Goal: Communication & Community: Connect with others

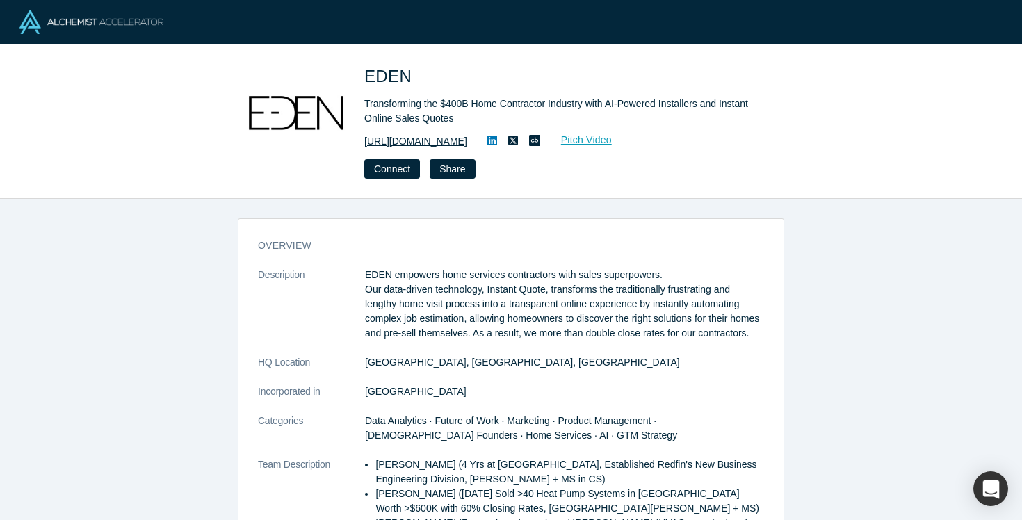
click at [444, 140] on link "https://www.e-denhomes.com" at bounding box center [415, 141] width 103 height 15
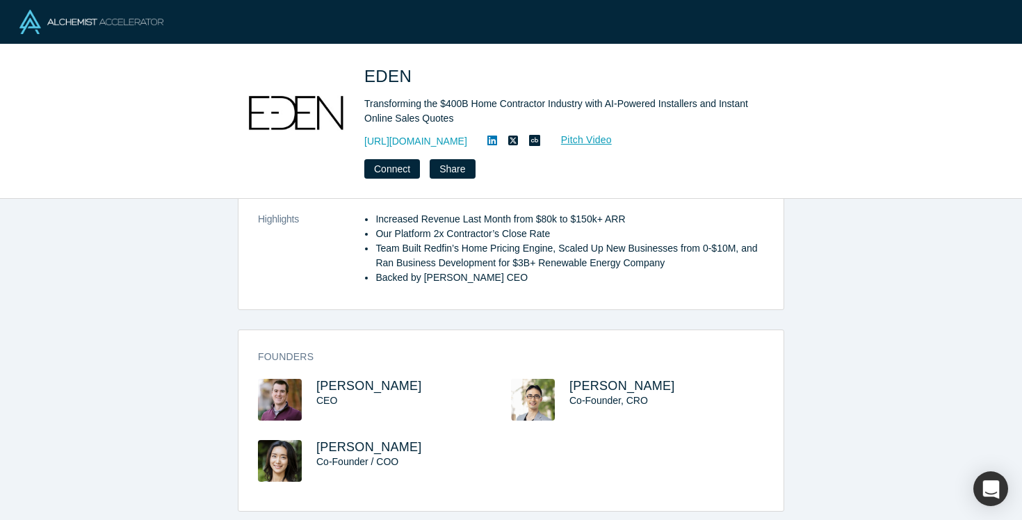
scroll to position [394, 0]
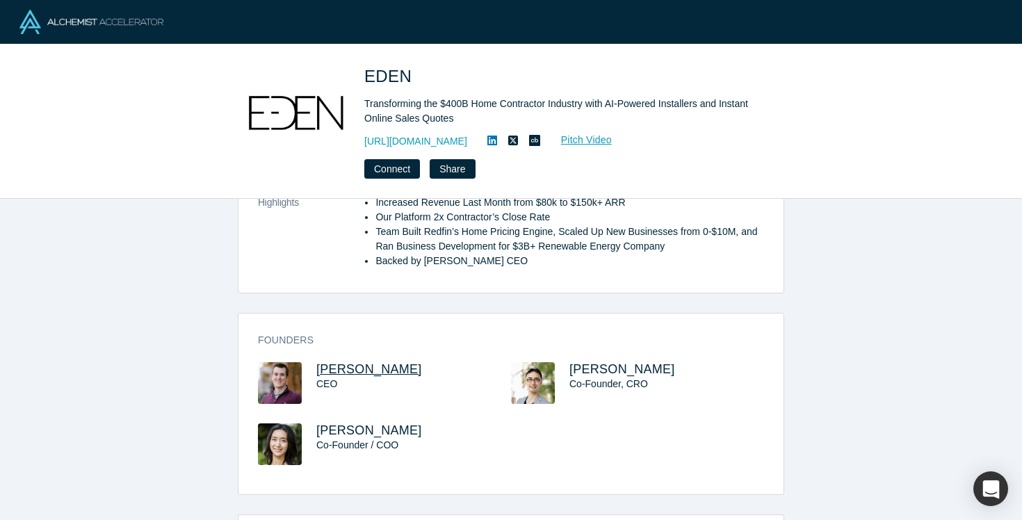
click at [370, 376] on span "Ben Phillips" at bounding box center [369, 369] width 106 height 14
click at [401, 173] on button "Connect" at bounding box center [392, 168] width 56 height 19
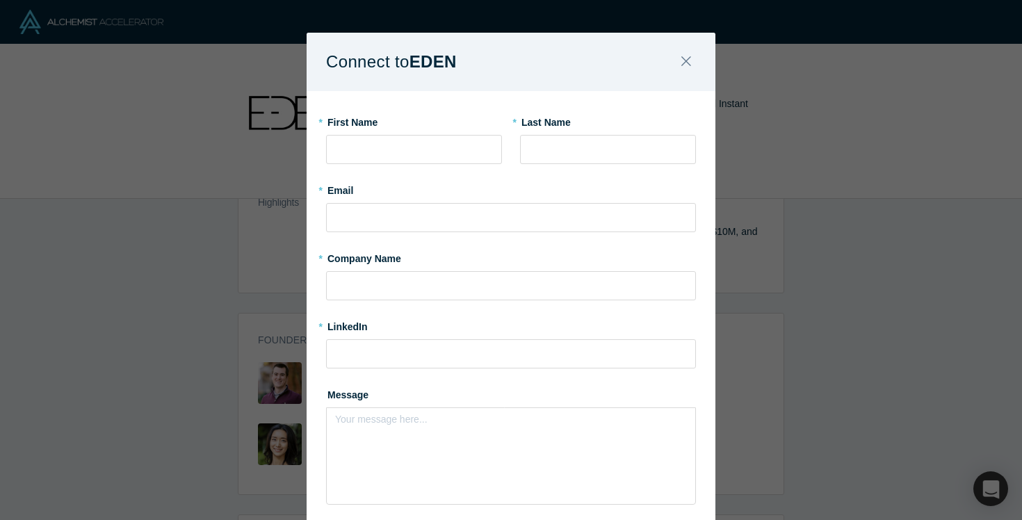
scroll to position [0, 0]
click at [689, 72] on button "Close" at bounding box center [686, 63] width 29 height 30
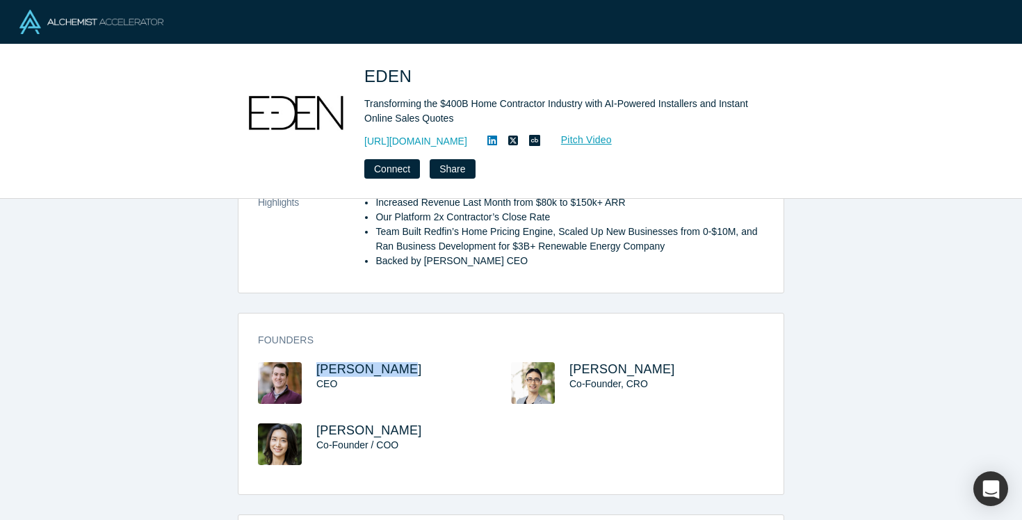
drag, startPoint x: 392, startPoint y: 386, endPoint x: 316, endPoint y: 384, distance: 75.8
click at [316, 384] on div "Ben Phillips CEO" at bounding box center [384, 392] width 253 height 61
copy span "Ben Phillips"
click at [613, 140] on link "Pitch Video" at bounding box center [579, 140] width 67 height 16
click at [398, 172] on button "Connect" at bounding box center [392, 168] width 56 height 19
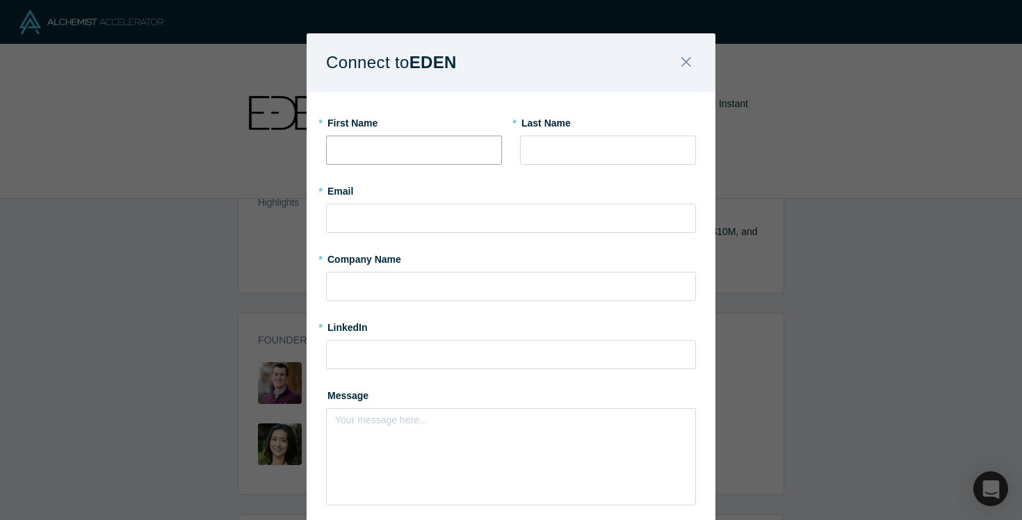
click at [432, 144] on input "text" at bounding box center [414, 150] width 176 height 29
type input "Illai"
type input "Gescheit"
type input "illai.gescheit@gmail.com"
click at [416, 287] on input "text" at bounding box center [511, 286] width 370 height 29
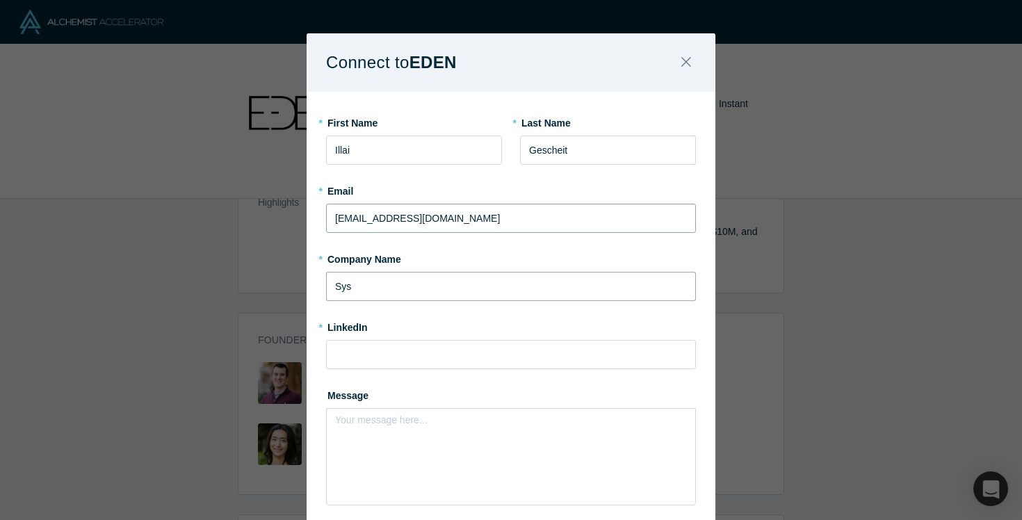
type input "Sys"
click at [408, 218] on input "[EMAIL_ADDRESS][DOMAIN_NAME]" at bounding box center [511, 218] width 370 height 29
click at [408, 218] on input "illai.gescheit@gmail.com" at bounding box center [511, 218] width 370 height 29
type input "illai.gescheit@systemiqcapital.earth"
click at [354, 291] on input "Sys" at bounding box center [511, 286] width 370 height 29
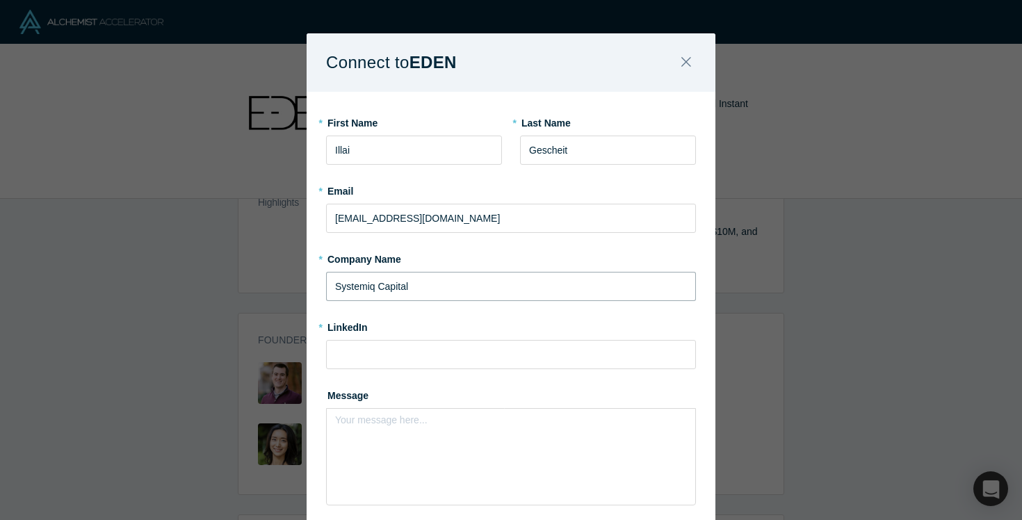
type input "Systemiq Capital"
click at [360, 360] on input at bounding box center [511, 354] width 370 height 29
paste input "https://www.linkedin.com/in/illaigescheit/"
type input "https://www.linkedin.com/in/illaigescheit/"
click at [389, 427] on div "rdw-editor" at bounding box center [511, 424] width 335 height 15
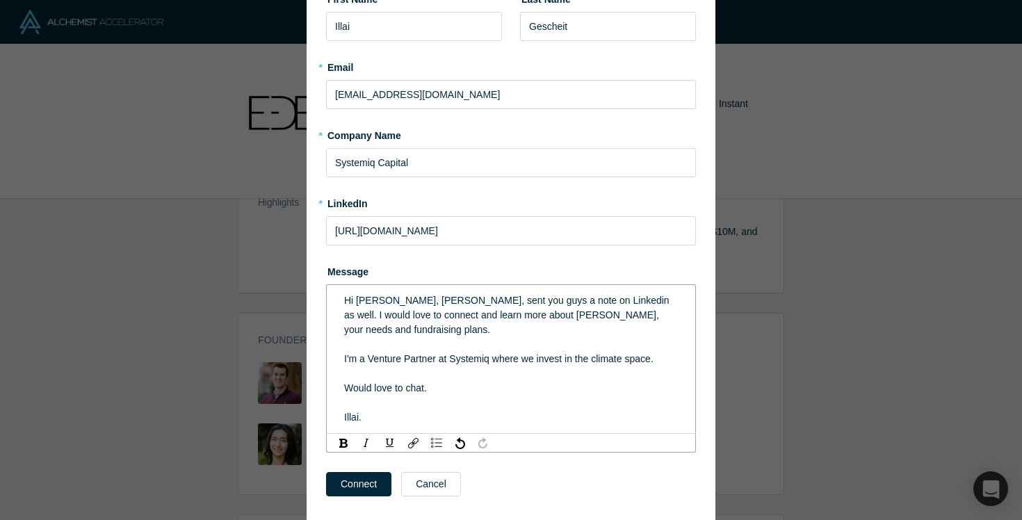
scroll to position [153, 0]
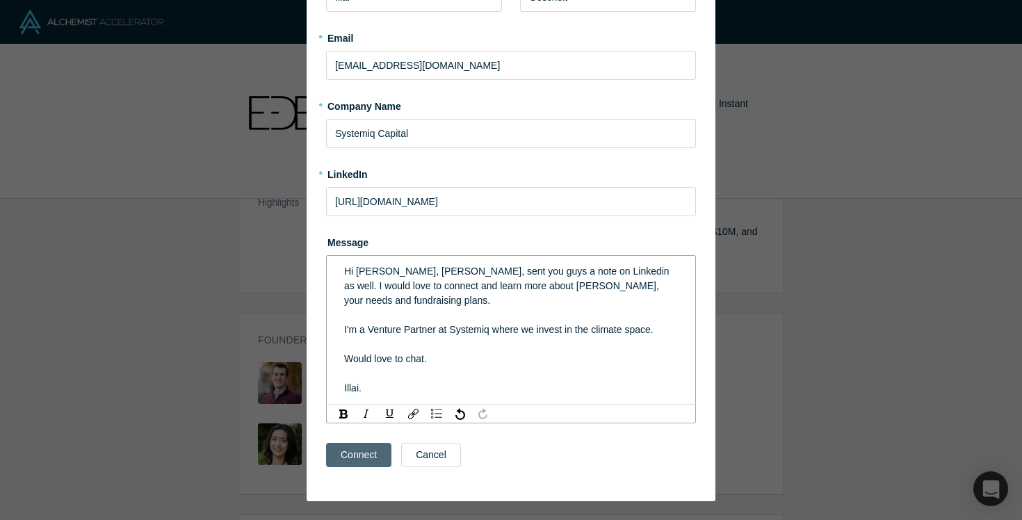
click at [355, 444] on button "Connect" at bounding box center [358, 455] width 65 height 24
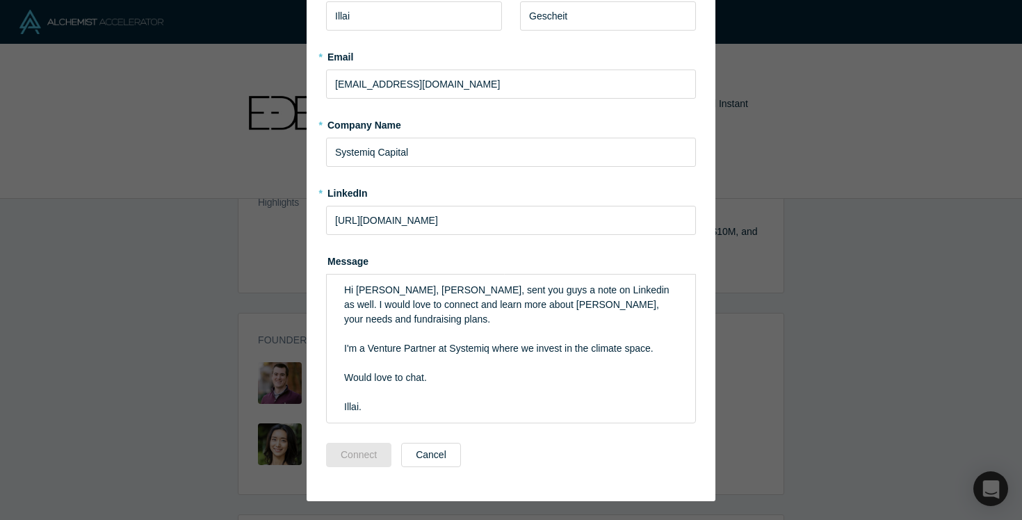
scroll to position [0, 0]
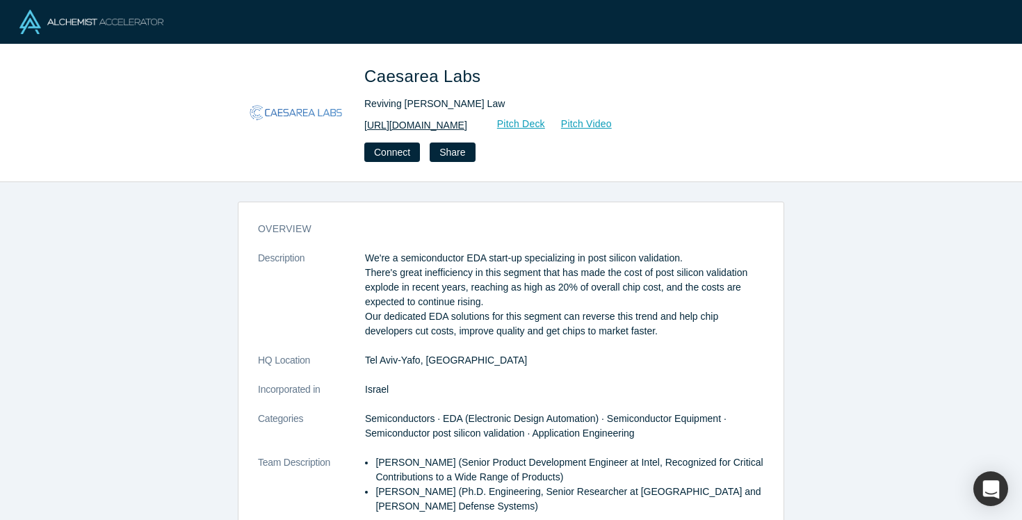
click at [467, 128] on link "[URL][DOMAIN_NAME]" at bounding box center [415, 125] width 103 height 15
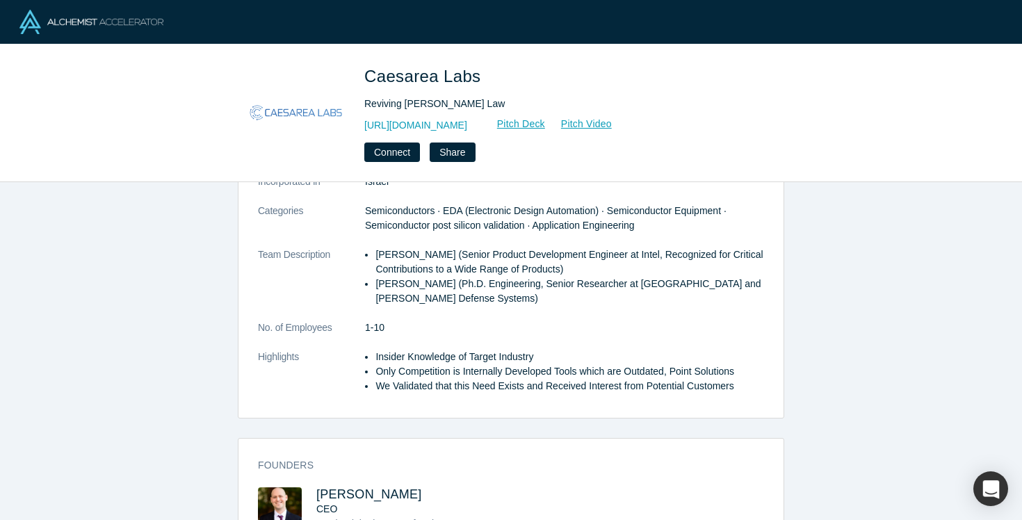
scroll to position [316, 0]
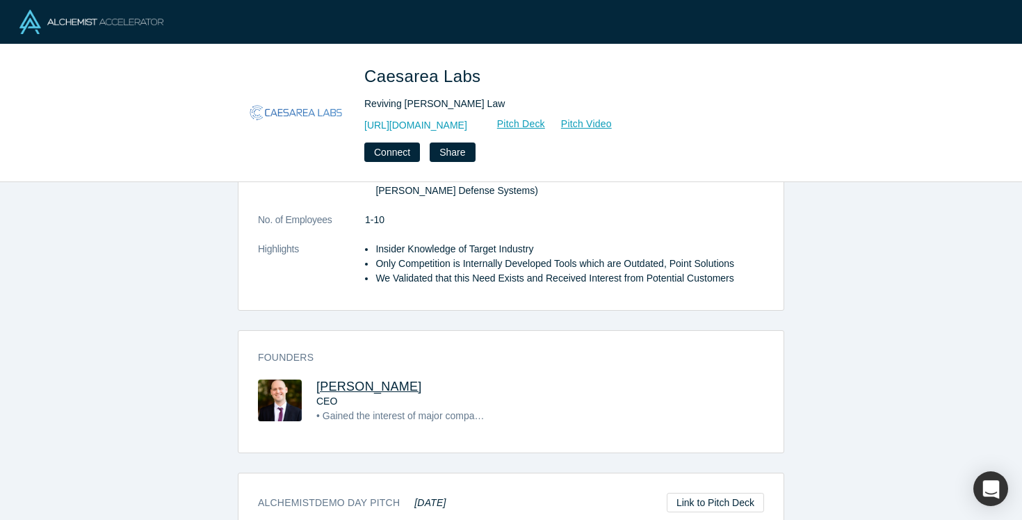
click at [316, 387] on span "[PERSON_NAME]" at bounding box center [369, 387] width 106 height 14
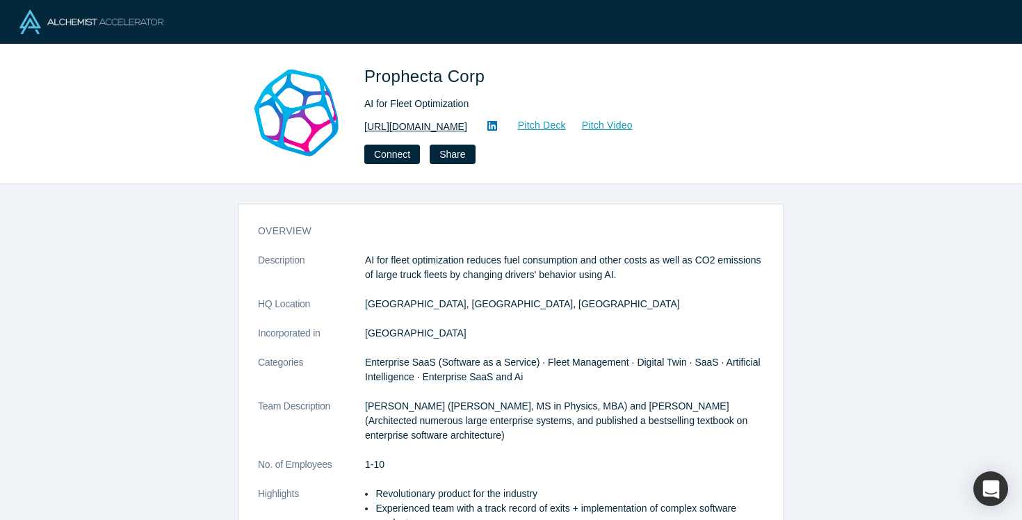
click at [467, 127] on link "https://www.prophecta.com" at bounding box center [415, 127] width 103 height 15
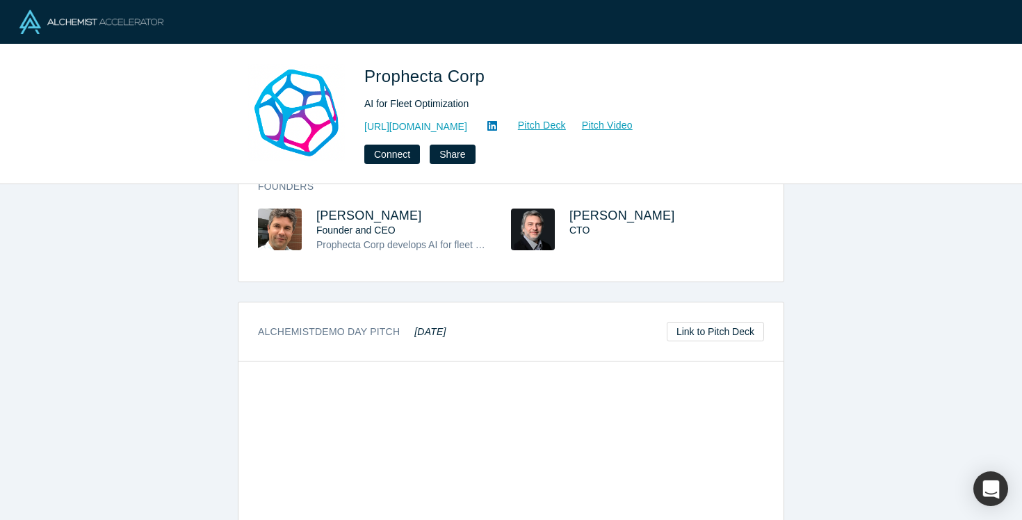
scroll to position [430, 0]
click at [384, 216] on span "Vasily Nikolaev" at bounding box center [369, 216] width 106 height 14
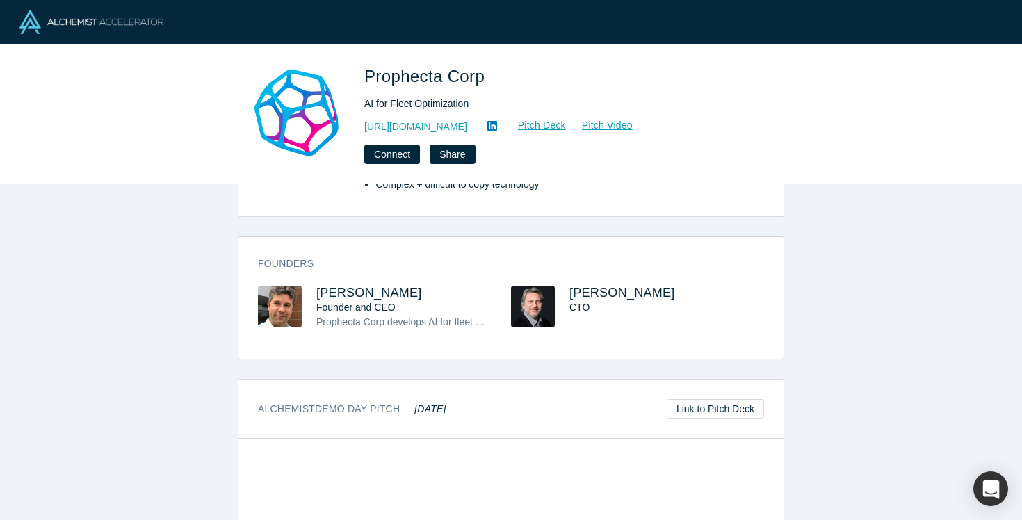
scroll to position [360, 0]
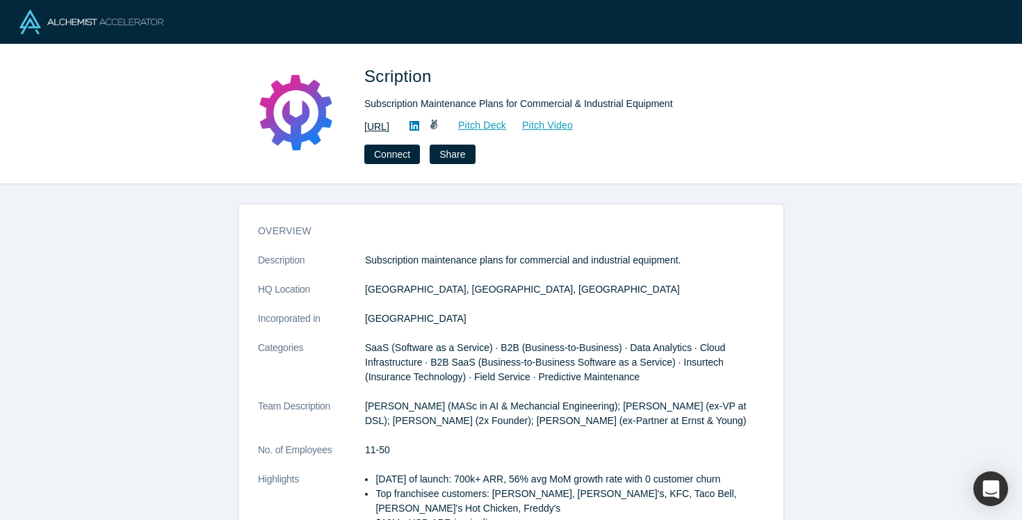
click at [389, 126] on link "[URL]" at bounding box center [376, 127] width 25 height 15
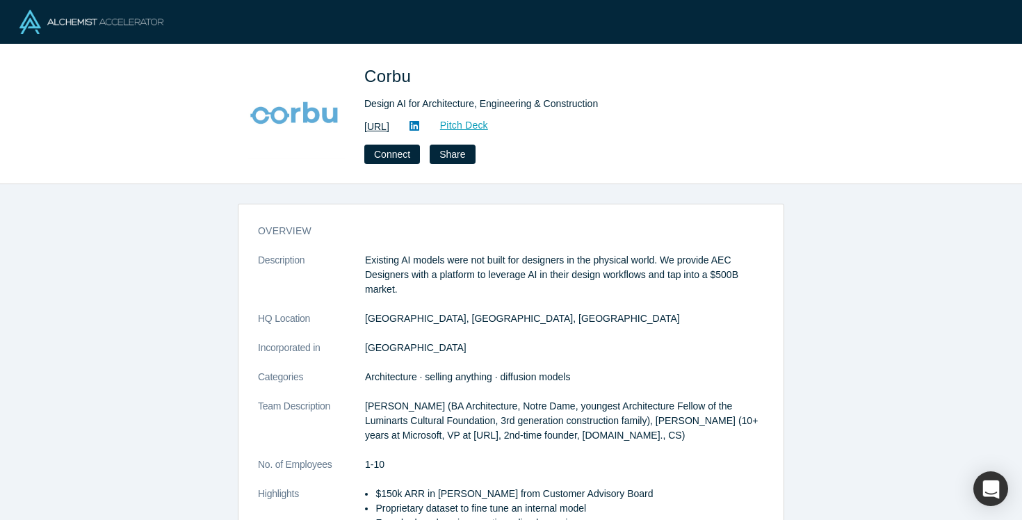
click at [389, 124] on link "https://www.corbu.ai" at bounding box center [376, 127] width 25 height 15
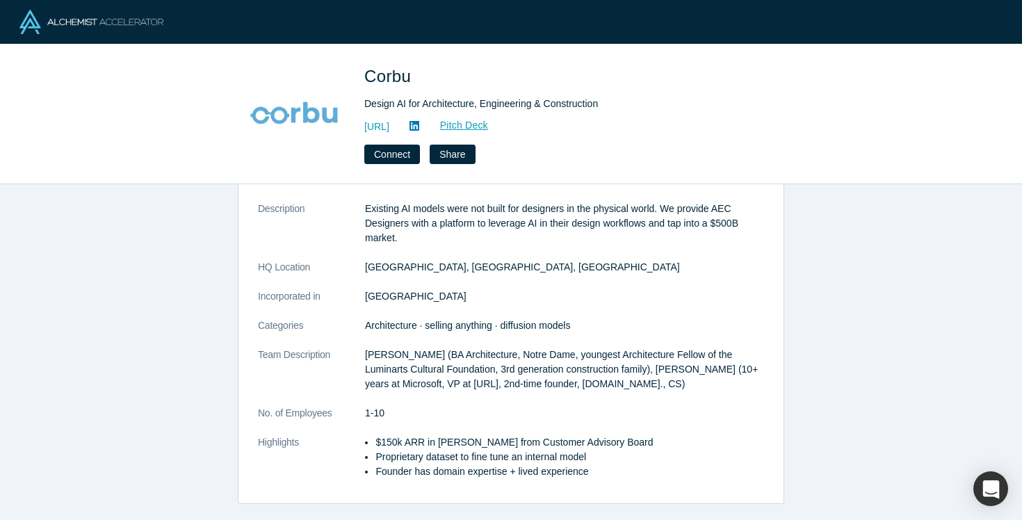
scroll to position [57, 0]
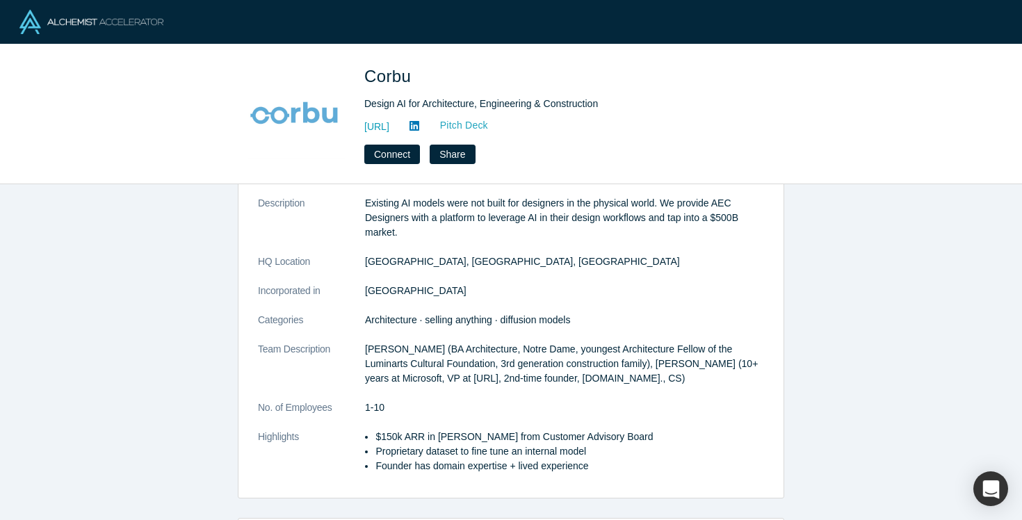
click at [489, 127] on link "Pitch Deck" at bounding box center [457, 126] width 64 height 16
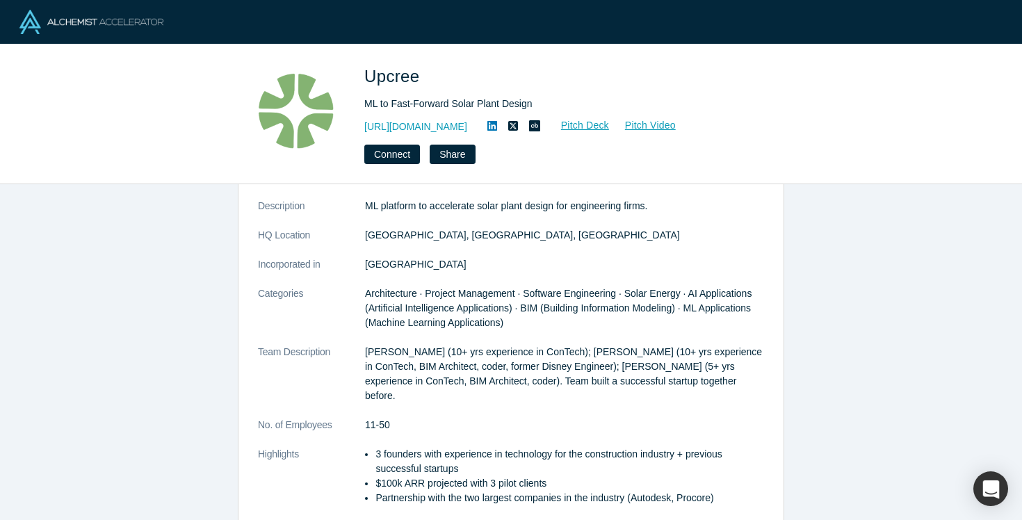
scroll to position [273, 0]
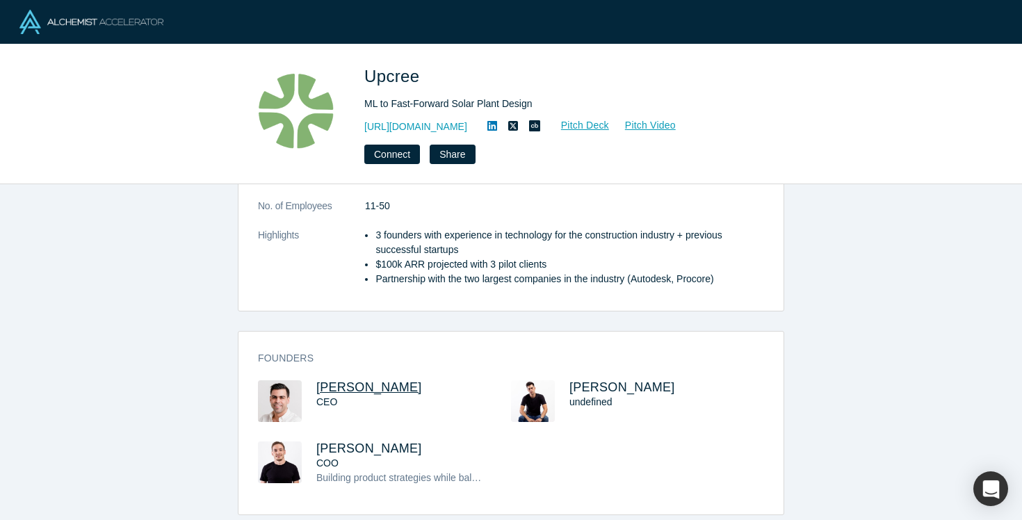
click at [348, 388] on span "Valentin Noves" at bounding box center [369, 387] width 106 height 14
click at [577, 129] on link "Pitch Deck" at bounding box center [578, 126] width 64 height 16
click at [402, 156] on button "Connect" at bounding box center [392, 154] width 56 height 19
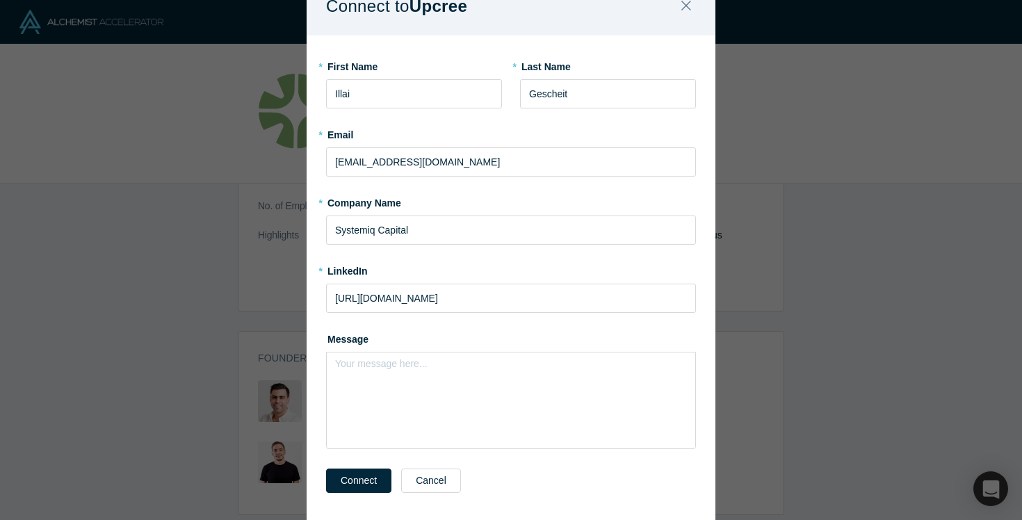
scroll to position [61, 0]
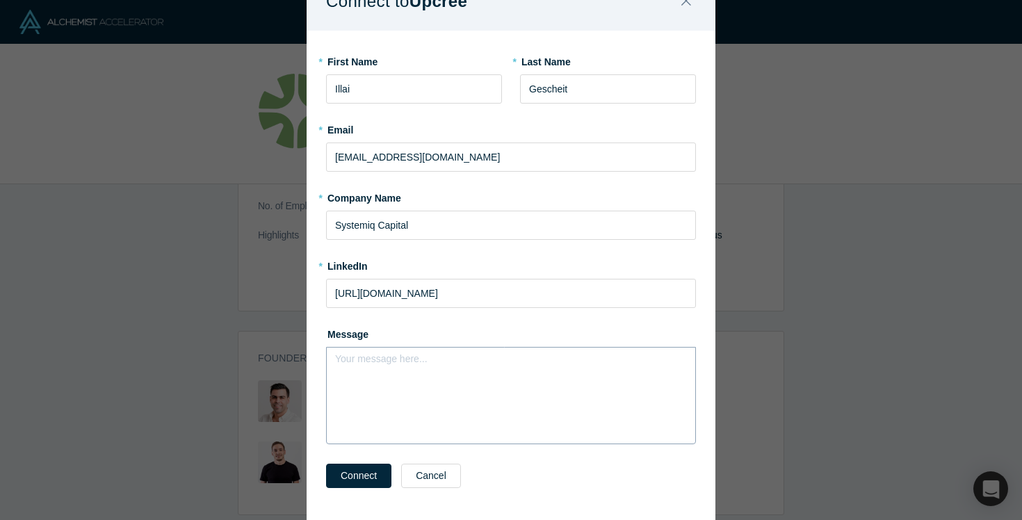
click at [444, 373] on div "rdw-editor" at bounding box center [511, 363] width 351 height 23
click at [686, 6] on icon "Close" at bounding box center [687, 0] width 10 height 15
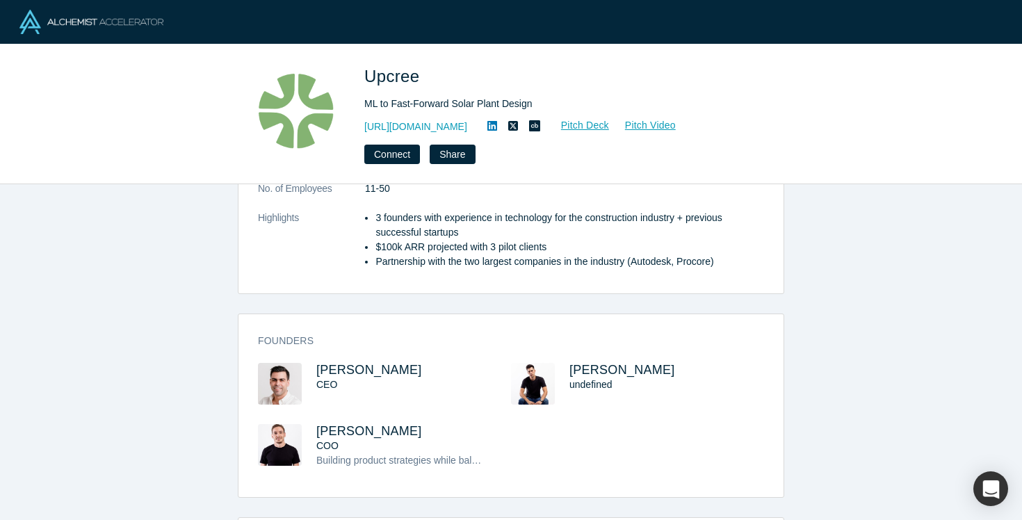
scroll to position [289, 0]
click at [392, 159] on button "Connect" at bounding box center [392, 154] width 56 height 19
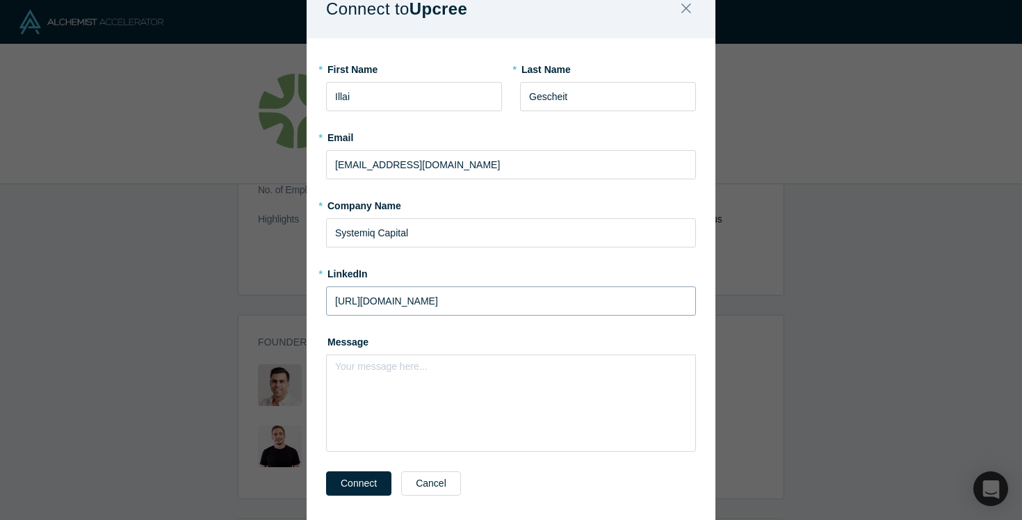
scroll to position [67, 0]
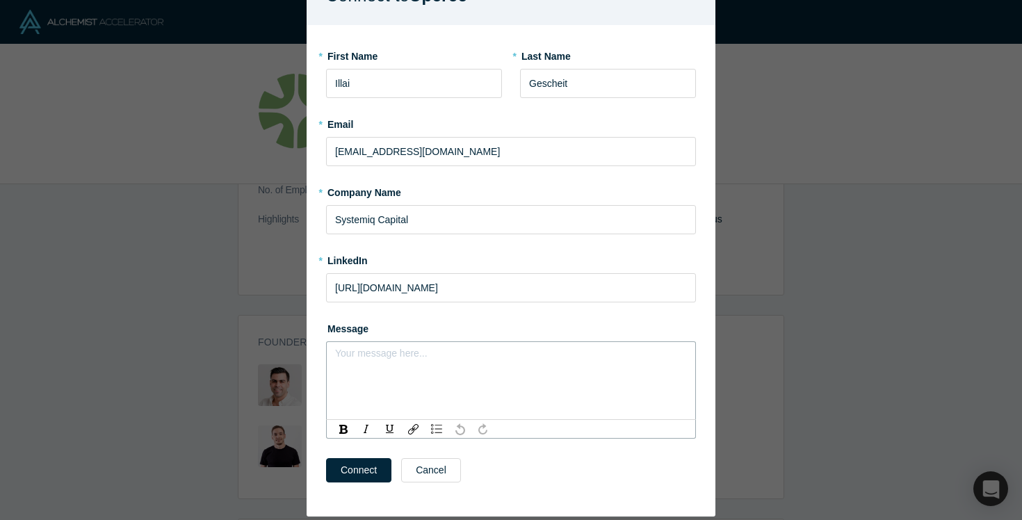
click at [427, 368] on div "rdw-editor" at bounding box center [511, 357] width 351 height 23
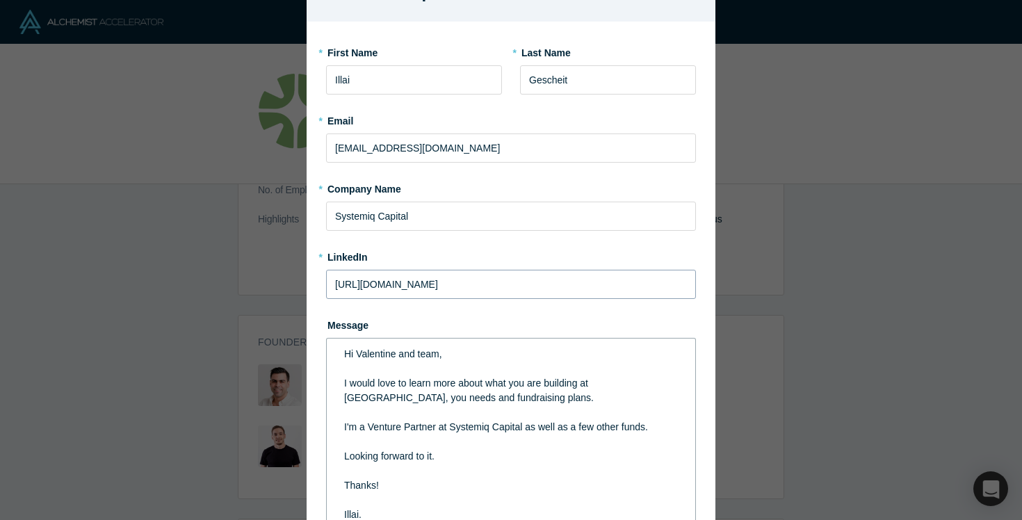
scroll to position [49, 0]
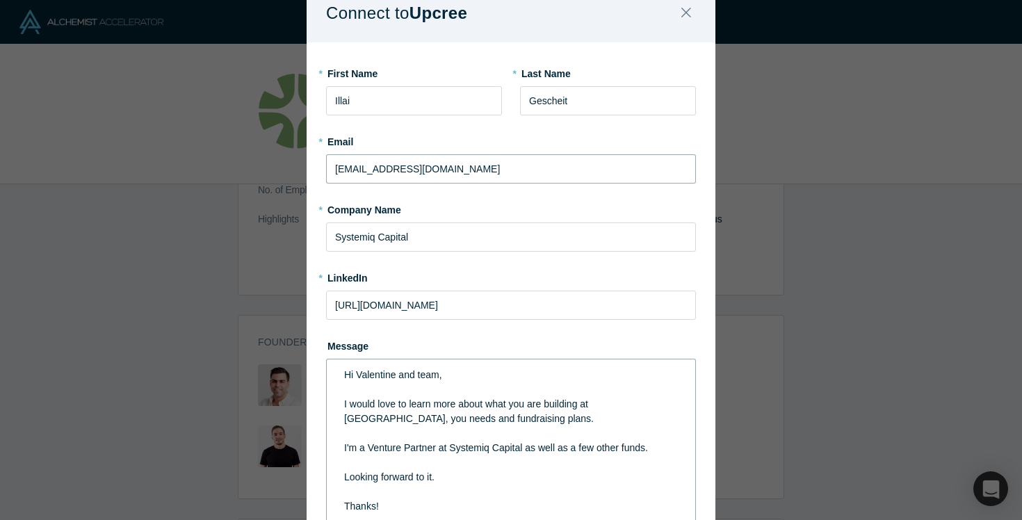
click at [439, 175] on input "illai.gescheit@systemiqcapital.earth" at bounding box center [511, 168] width 370 height 29
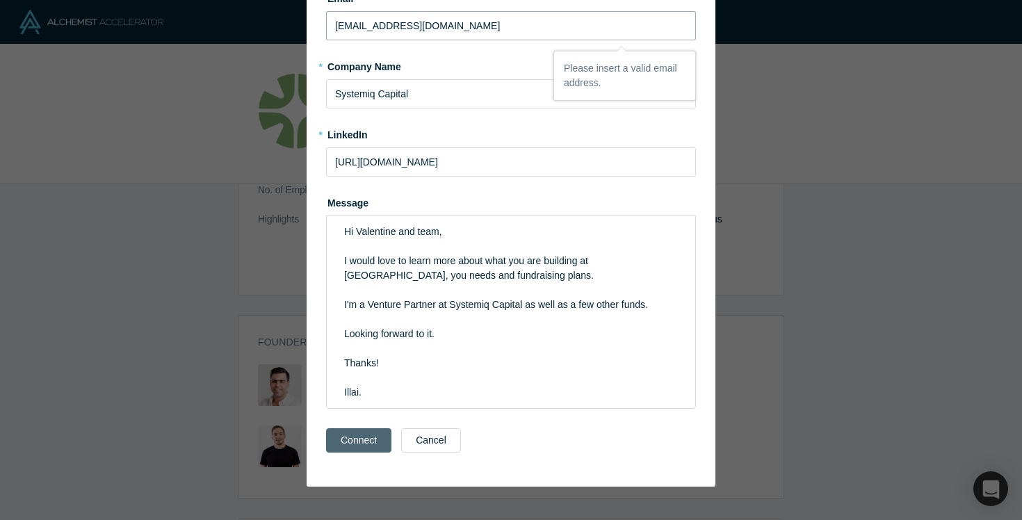
type input "illai.gescheit@gmail.com"
click at [352, 439] on button "Connect" at bounding box center [358, 440] width 65 height 24
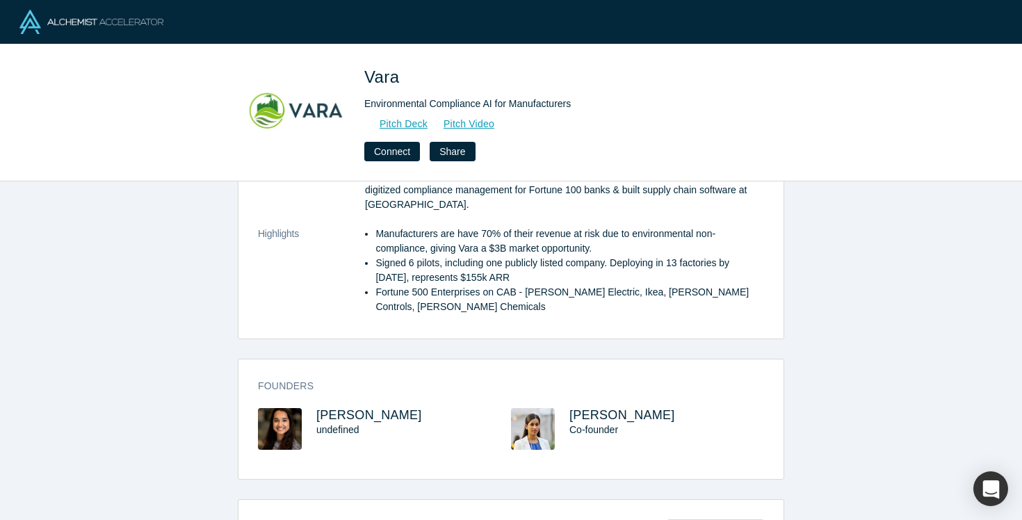
scroll to position [188, 0]
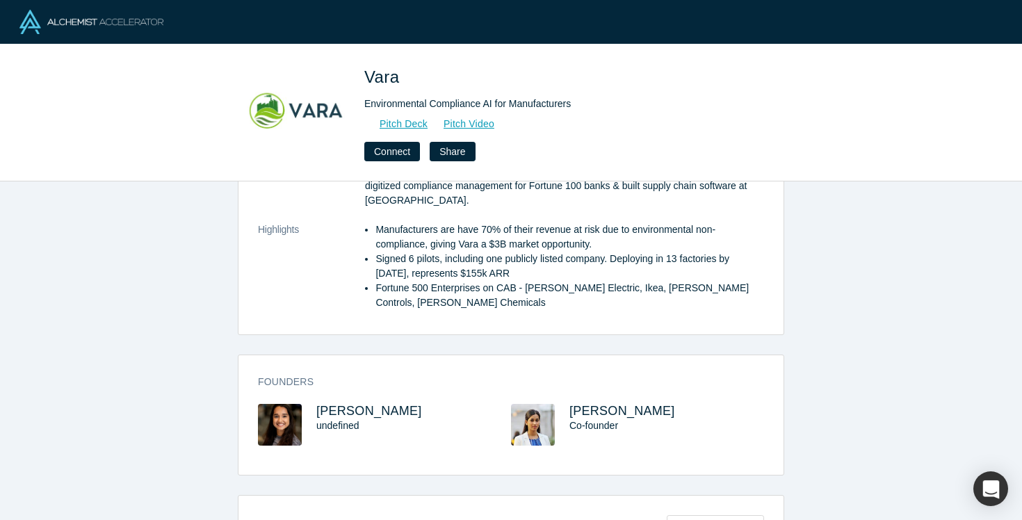
click at [284, 421] on img at bounding box center [280, 425] width 44 height 42
click at [343, 412] on span "[PERSON_NAME]" at bounding box center [369, 411] width 106 height 14
click at [588, 409] on span "[PERSON_NAME]" at bounding box center [623, 411] width 106 height 14
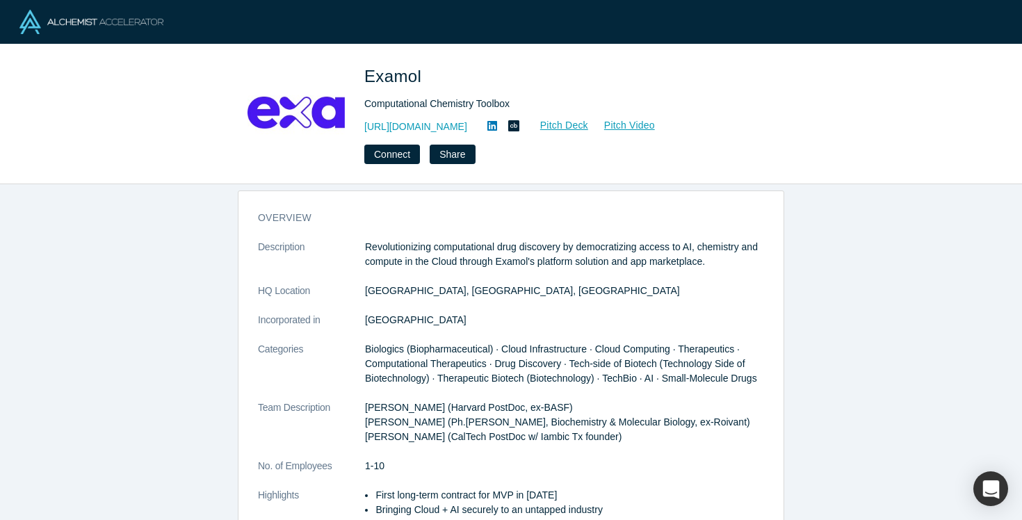
scroll to position [26, 0]
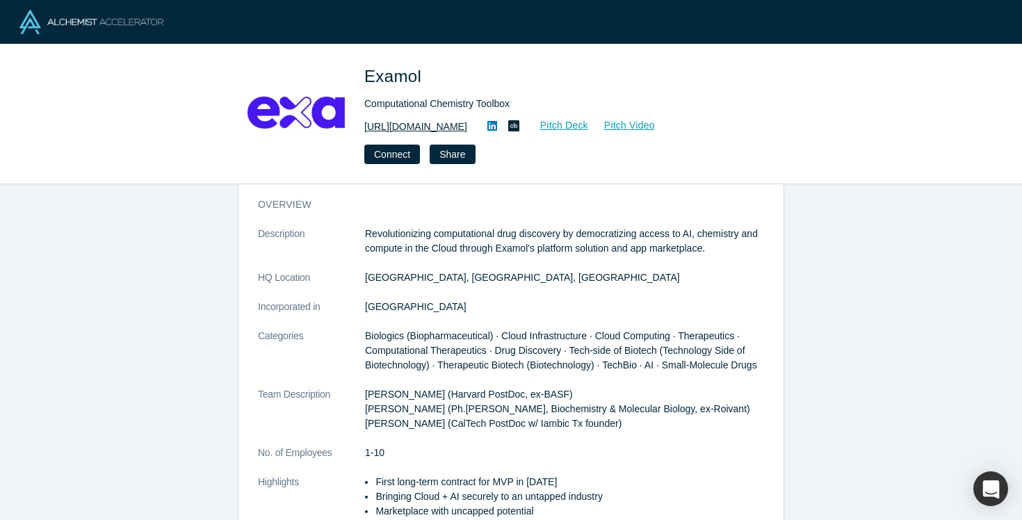
click at [421, 129] on link "https://examol.io" at bounding box center [415, 127] width 103 height 15
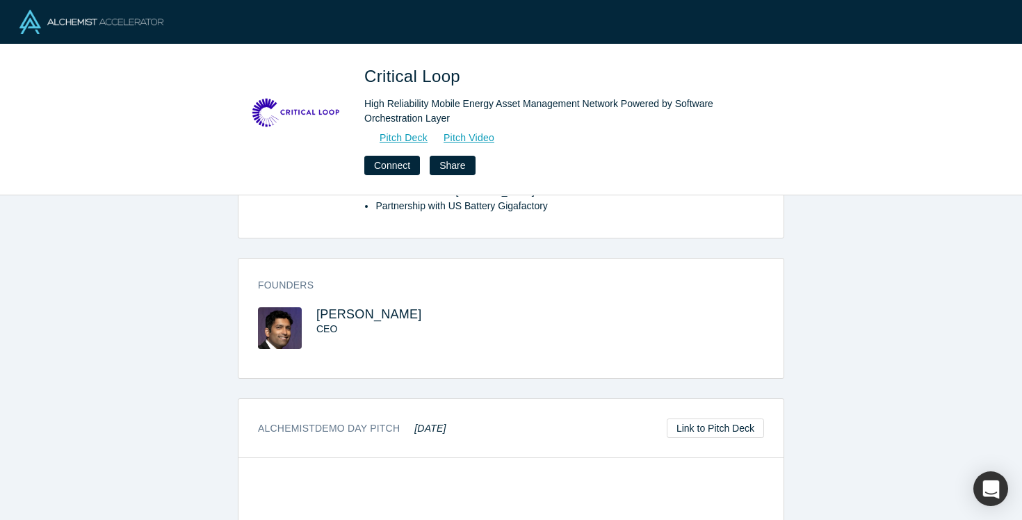
scroll to position [306, 0]
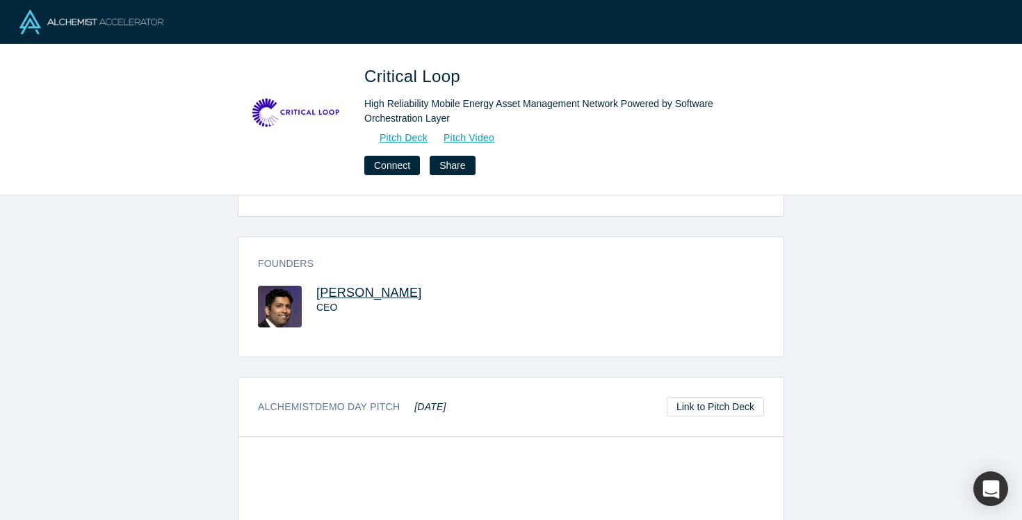
click at [339, 286] on span "[PERSON_NAME]" at bounding box center [369, 293] width 106 height 14
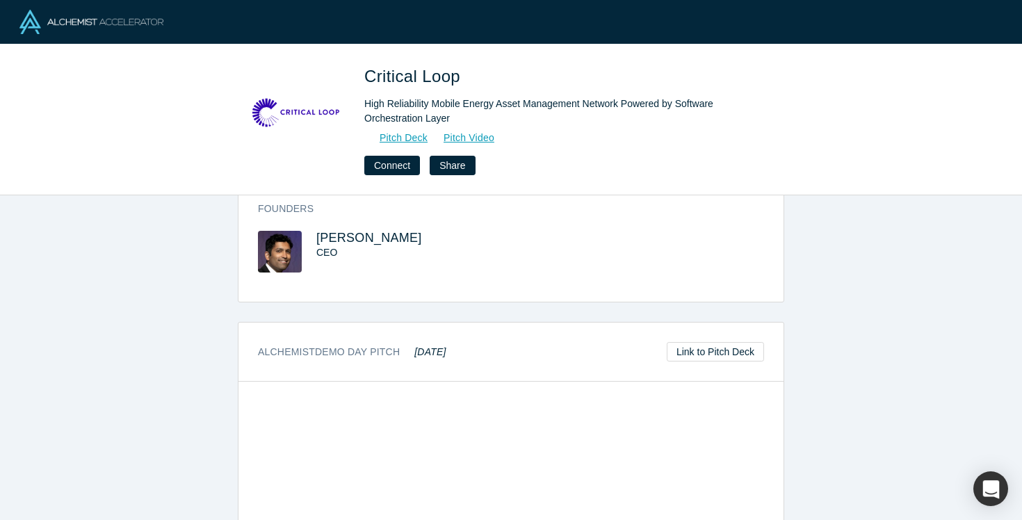
scroll to position [362, 0]
click at [421, 138] on link "Pitch Deck" at bounding box center [396, 138] width 64 height 16
click at [407, 172] on button "Connect" at bounding box center [392, 165] width 56 height 19
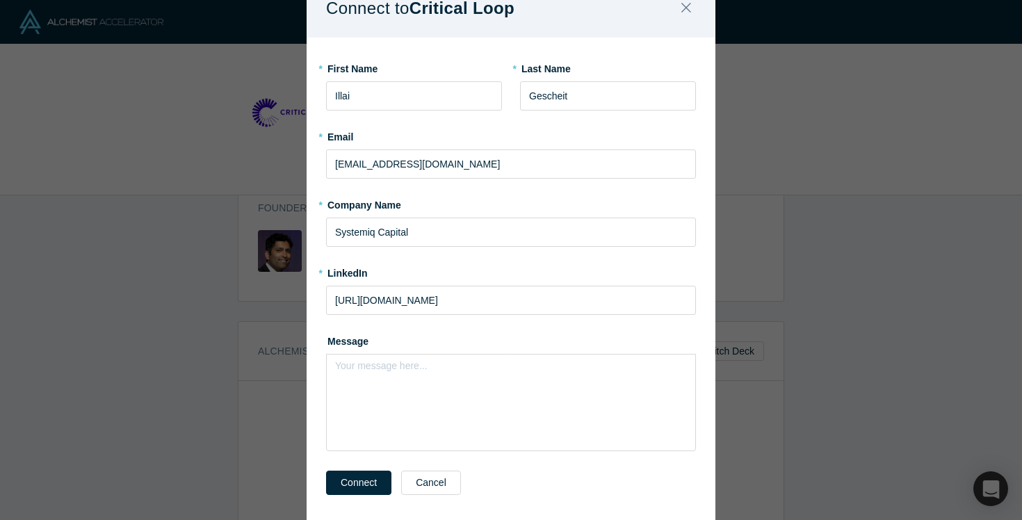
scroll to position [97, 0]
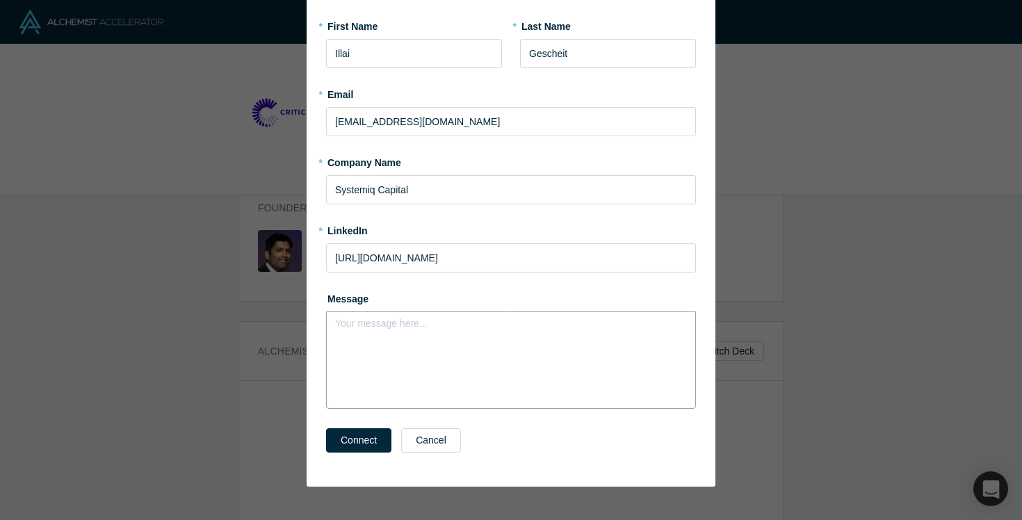
click at [385, 332] on div "rdw-editor" at bounding box center [511, 328] width 335 height 15
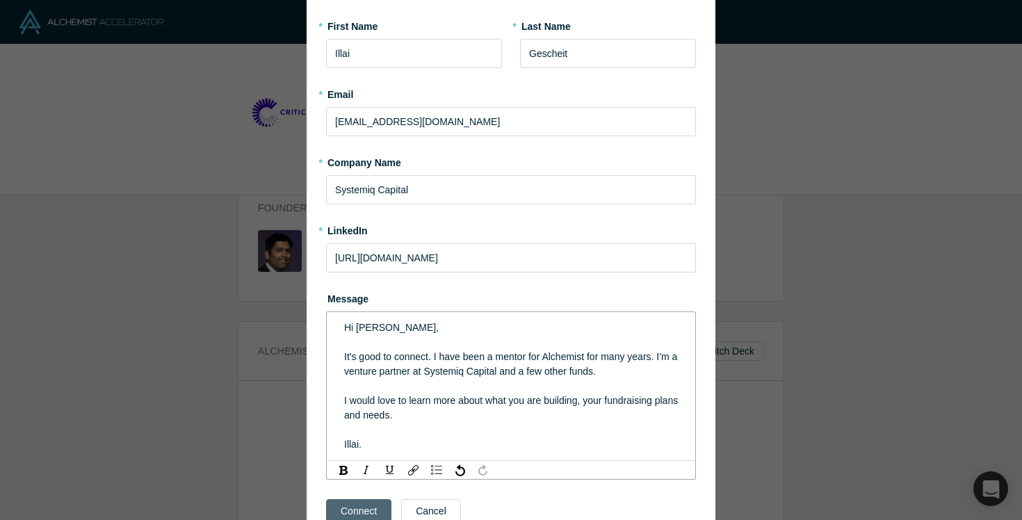
click at [344, 511] on div "Connect Cancel" at bounding box center [511, 524] width 370 height 58
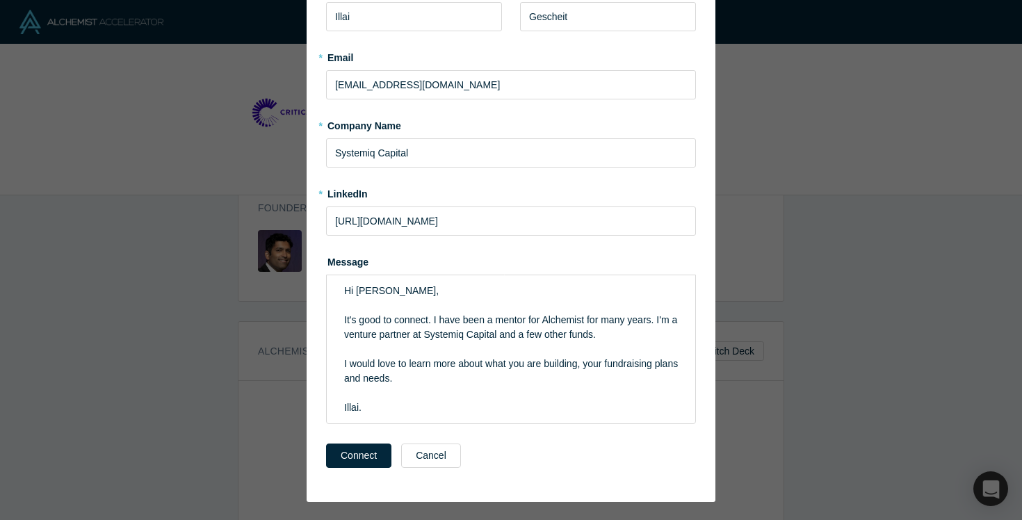
scroll to position [149, 0]
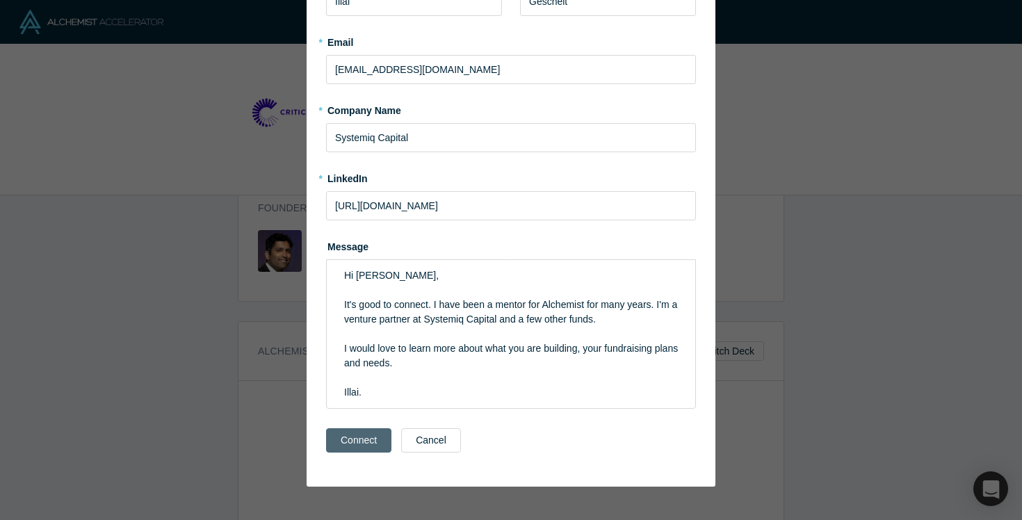
click at [362, 441] on button "Connect" at bounding box center [358, 440] width 65 height 24
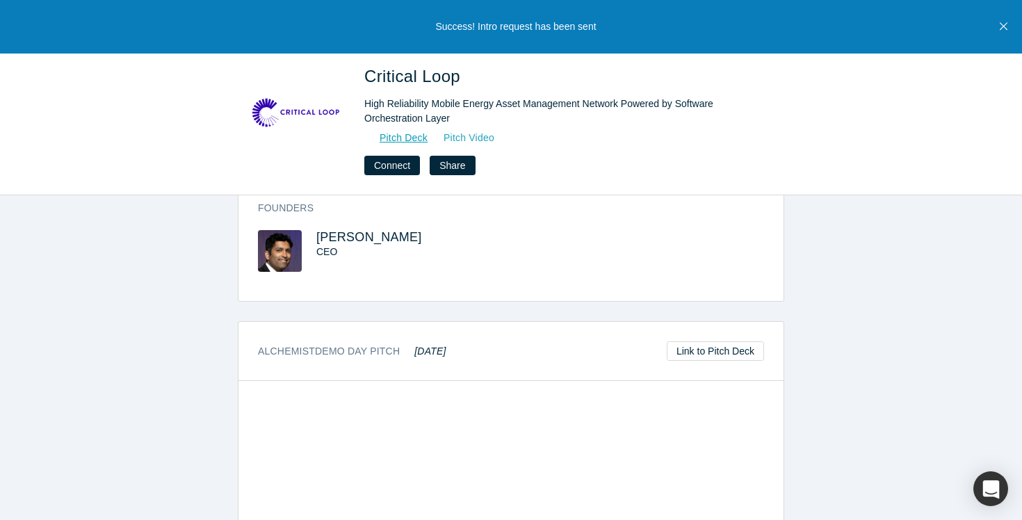
click at [454, 136] on link "Pitch Video" at bounding box center [461, 138] width 67 height 16
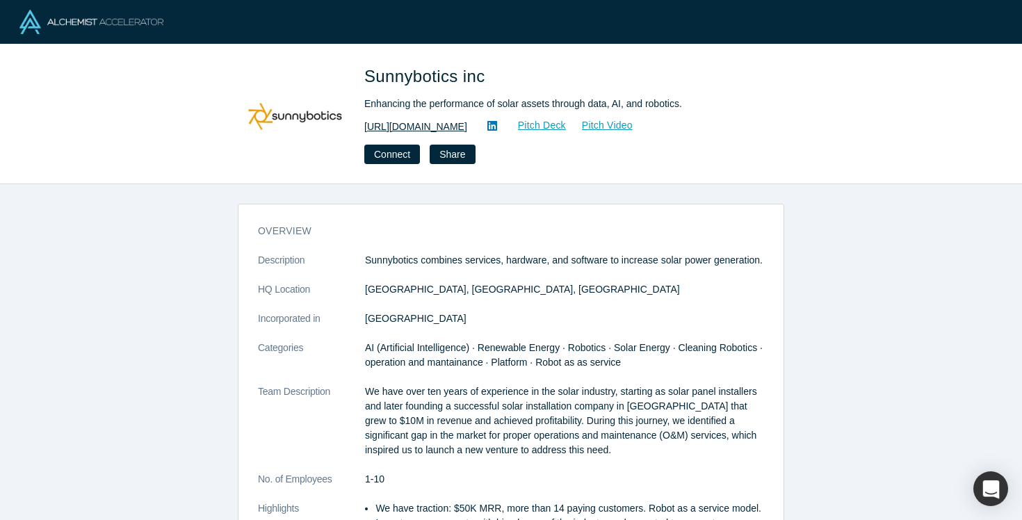
click at [439, 129] on link "http://sunnybotics.com" at bounding box center [415, 127] width 103 height 15
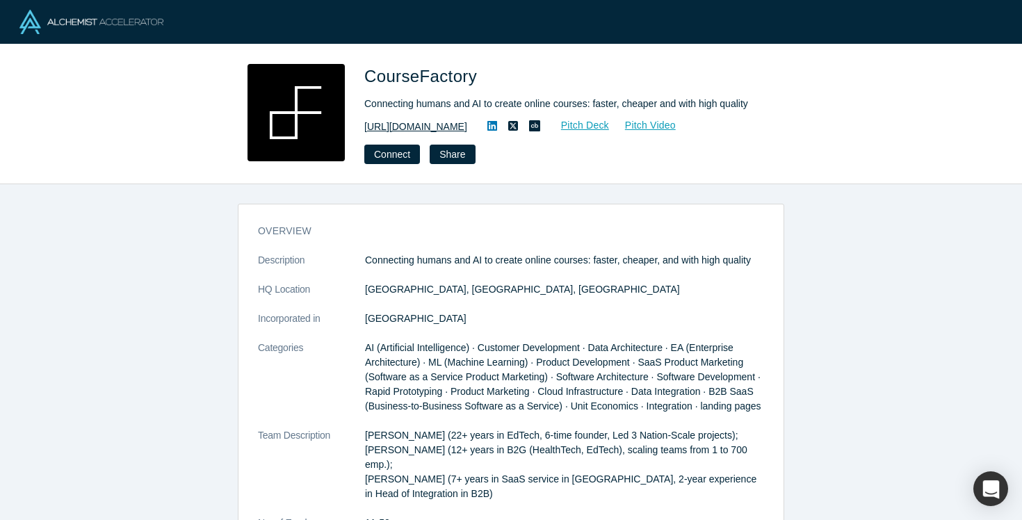
click at [463, 124] on link "[URL][DOMAIN_NAME]" at bounding box center [415, 127] width 103 height 15
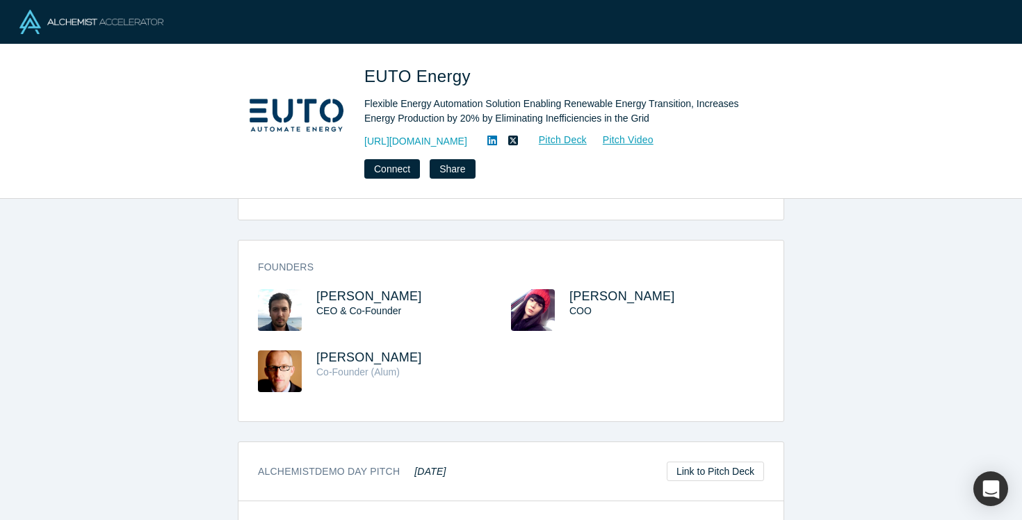
scroll to position [364, 0]
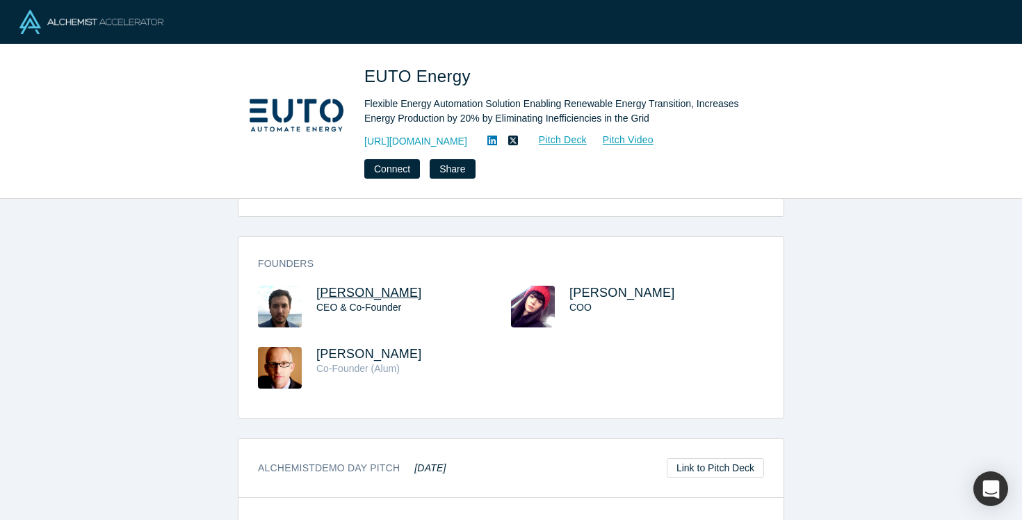
click at [354, 286] on span "[PERSON_NAME]" at bounding box center [369, 293] width 106 height 14
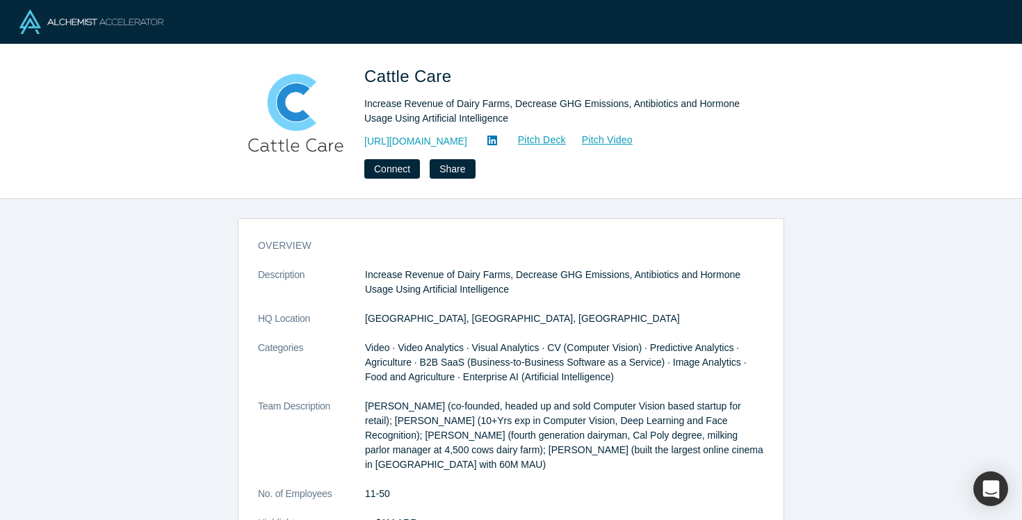
scroll to position [63, 0]
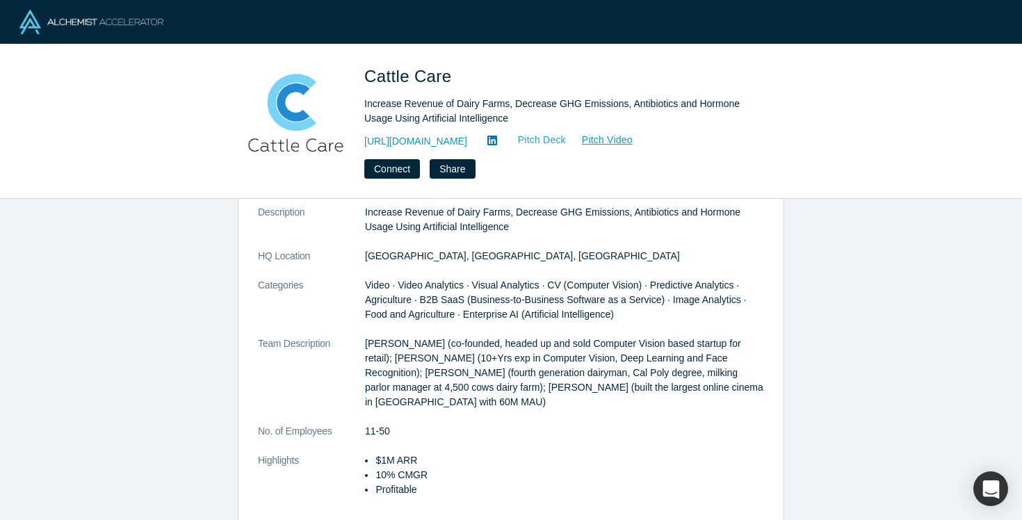
click at [545, 138] on link "Pitch Deck" at bounding box center [535, 140] width 64 height 16
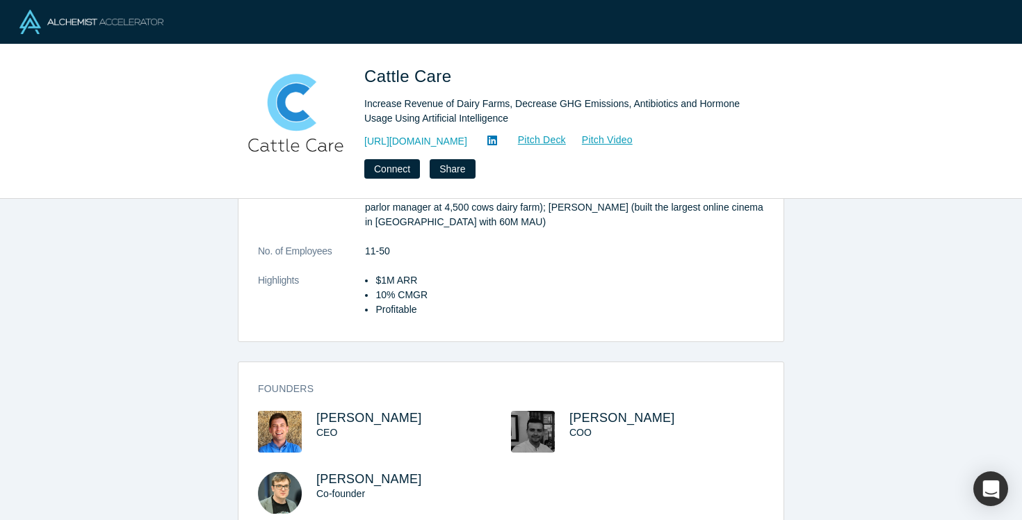
scroll to position [303, 0]
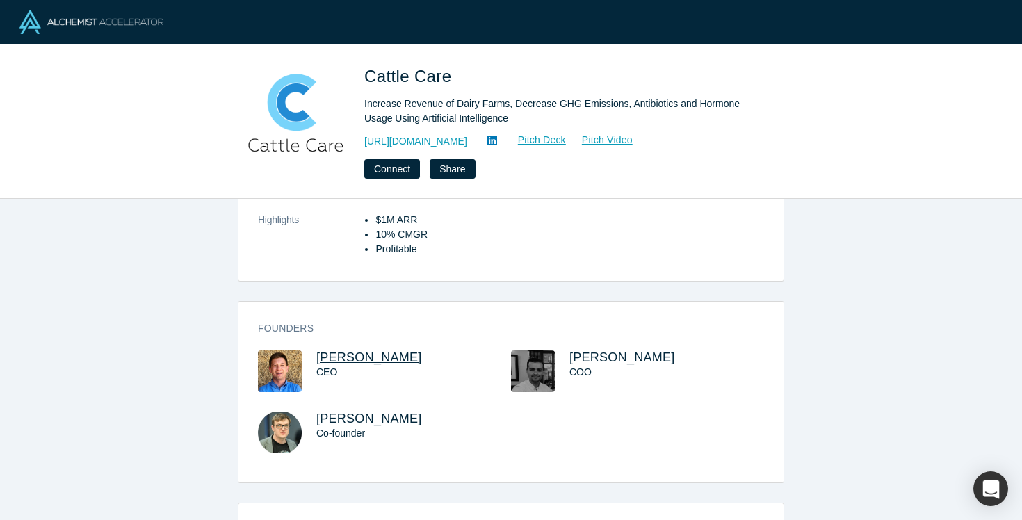
click at [372, 358] on span "Artem Timanov" at bounding box center [369, 358] width 106 height 14
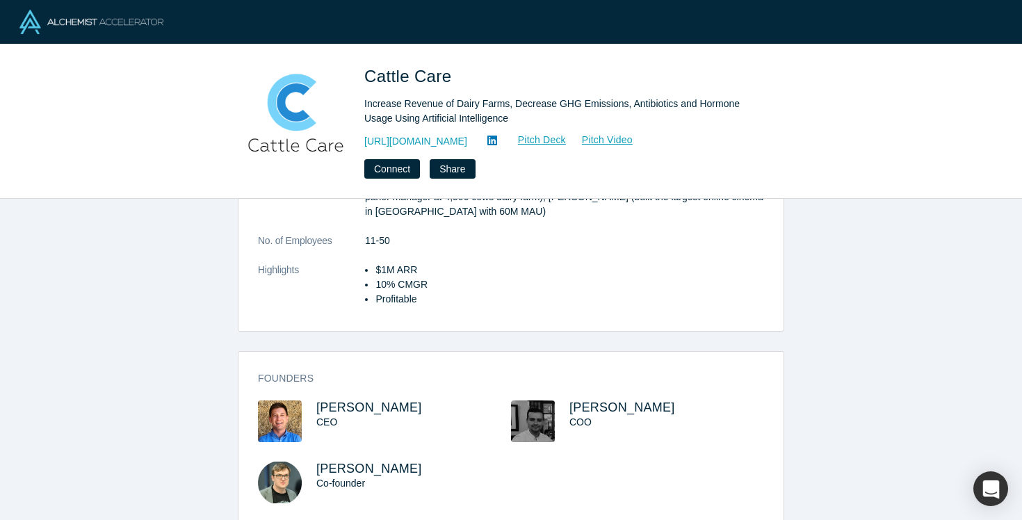
scroll to position [243, 0]
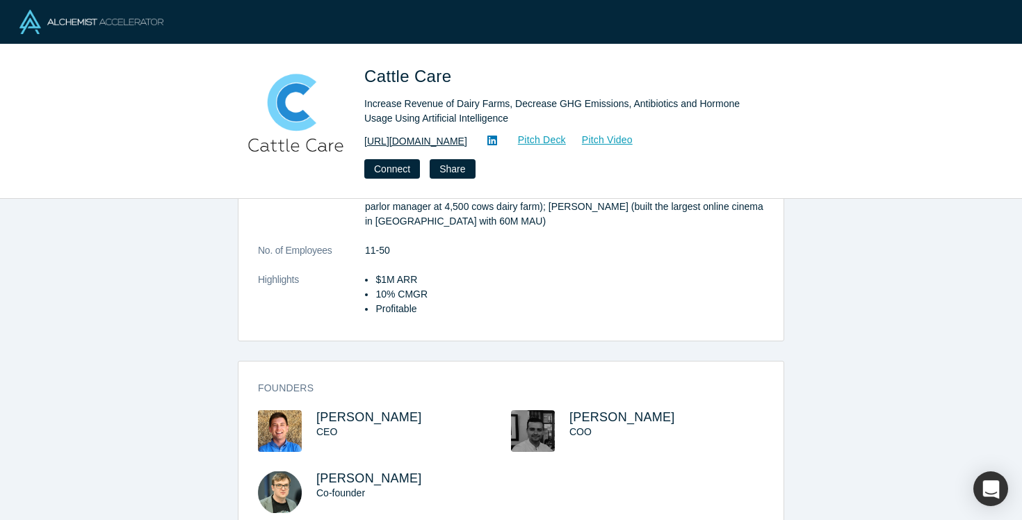
click at [453, 140] on link "http://cattle-care.com/" at bounding box center [415, 141] width 103 height 15
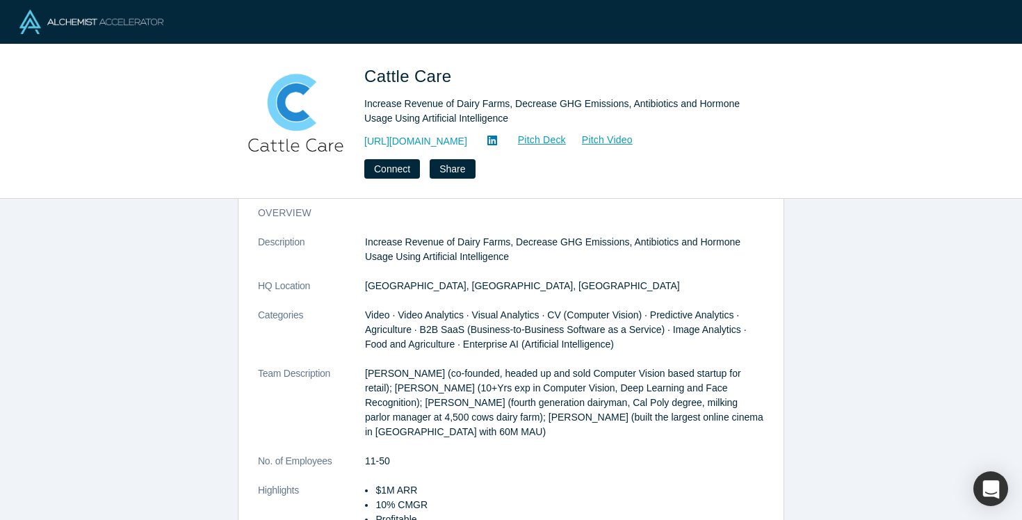
scroll to position [0, 0]
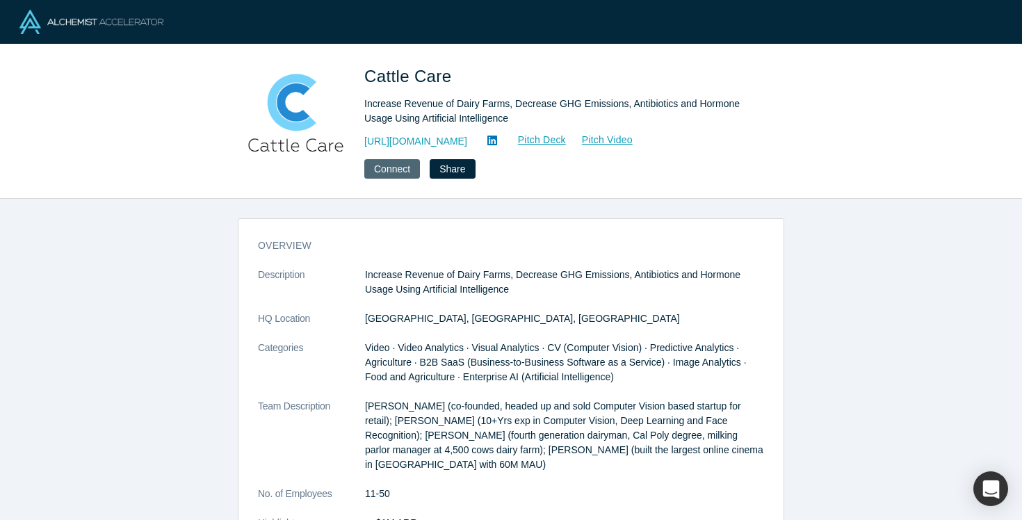
click at [403, 170] on button "Connect" at bounding box center [392, 168] width 56 height 19
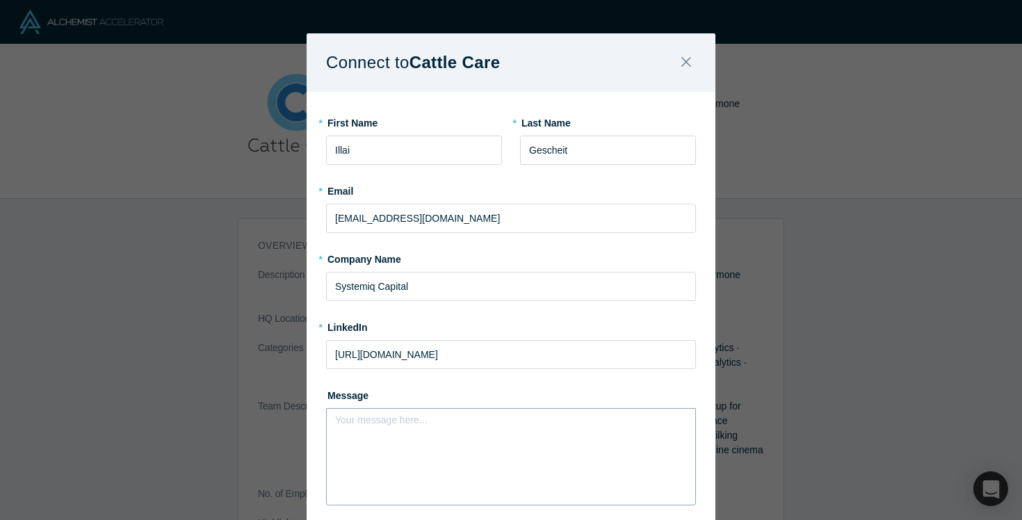
click at [421, 418] on div "rdw-editor" at bounding box center [511, 424] width 335 height 15
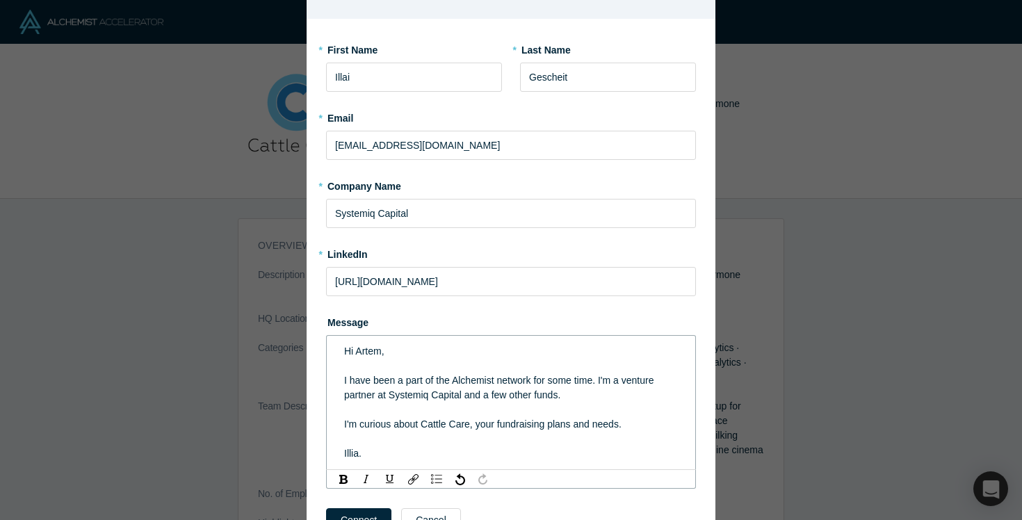
scroll to position [153, 0]
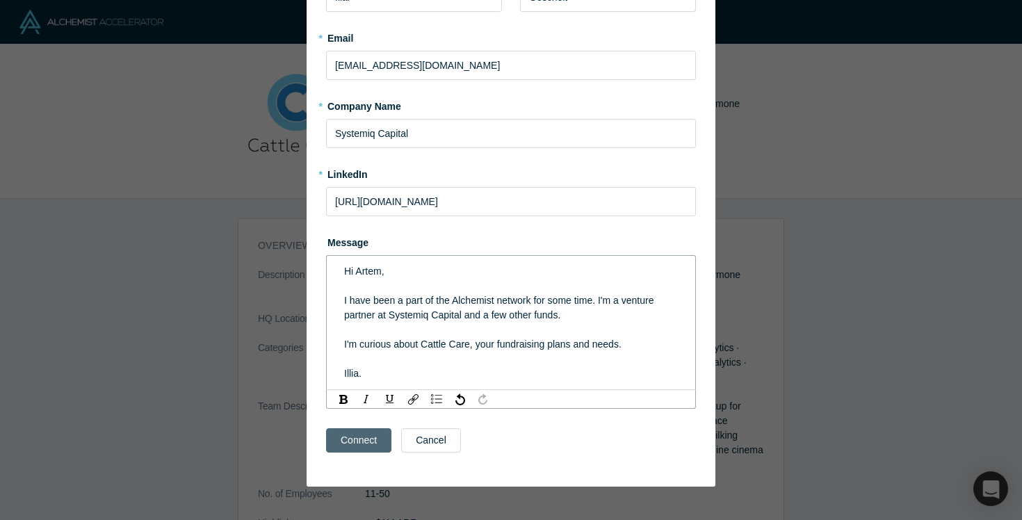
click at [380, 447] on button "Connect" at bounding box center [358, 440] width 65 height 24
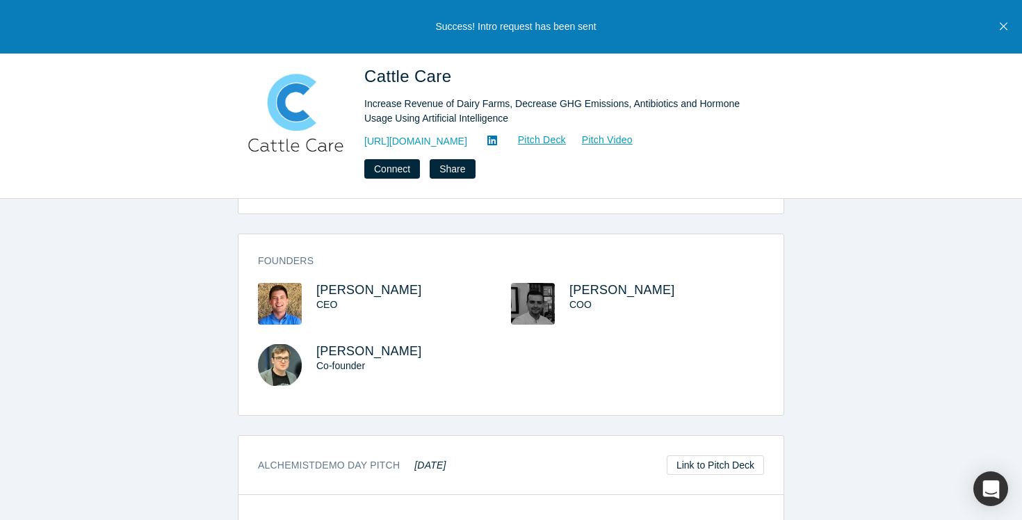
scroll to position [371, 0]
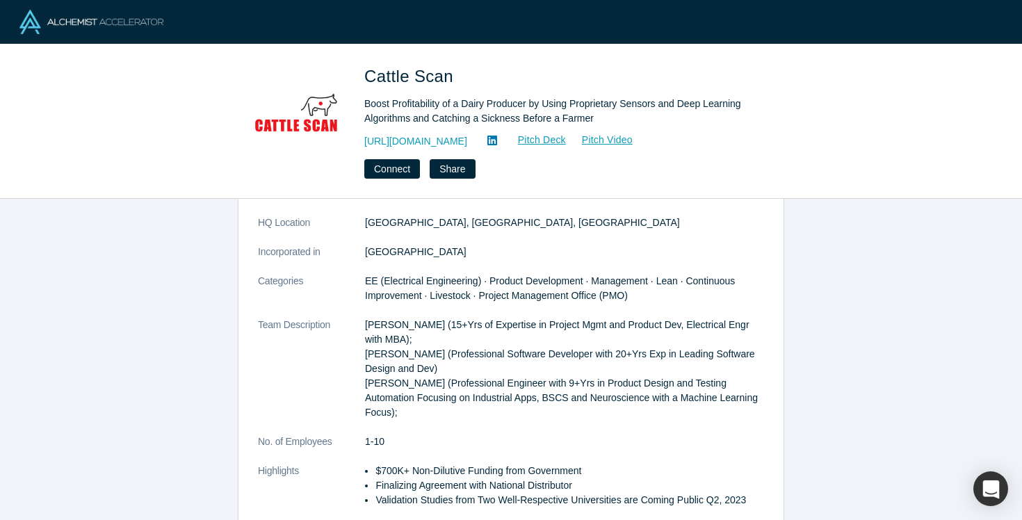
scroll to position [139, 0]
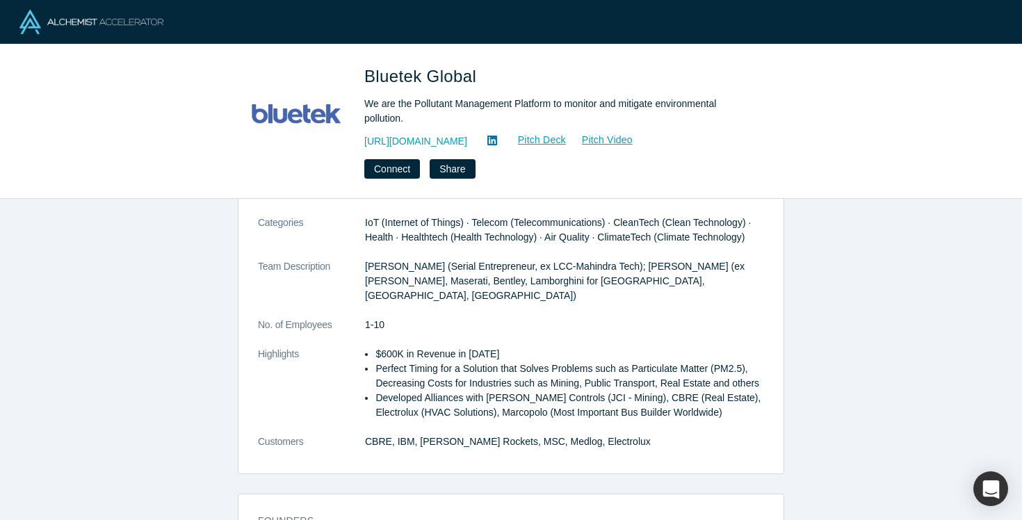
scroll to position [170, 0]
click at [467, 138] on link "[URL][DOMAIN_NAME]" at bounding box center [415, 141] width 103 height 15
click at [567, 144] on link "Pitch Deck" at bounding box center [535, 140] width 64 height 16
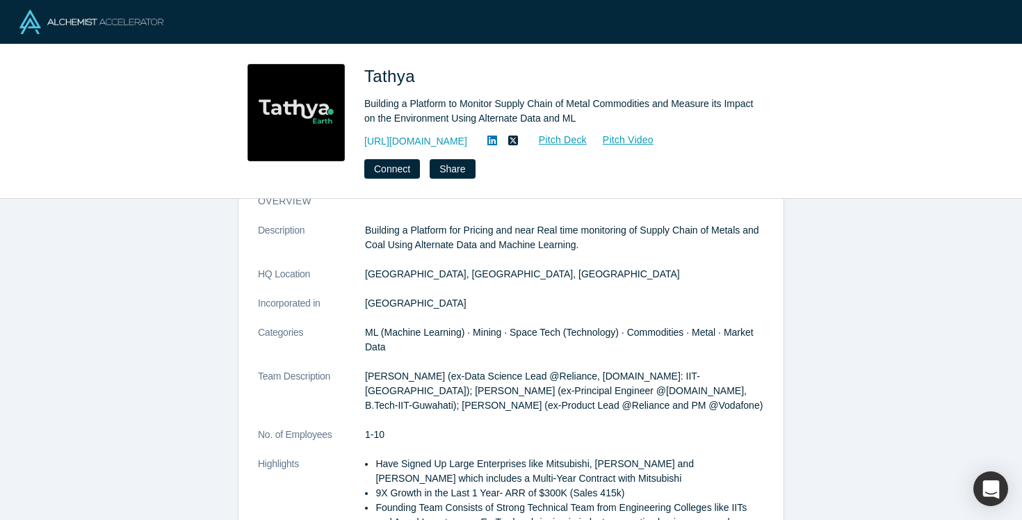
scroll to position [42, 0]
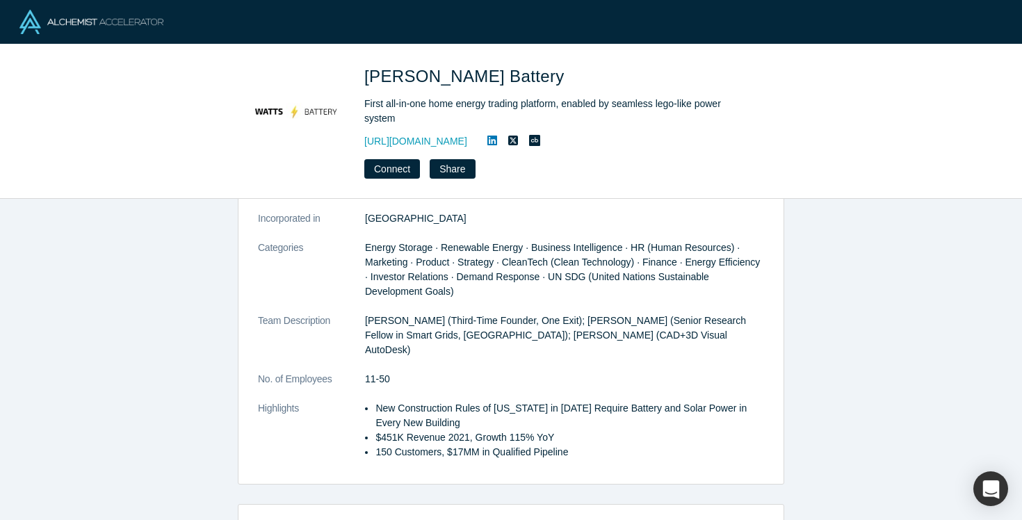
scroll to position [131, 0]
click at [467, 140] on link "https://www.wattsbattery.com" at bounding box center [415, 141] width 103 height 15
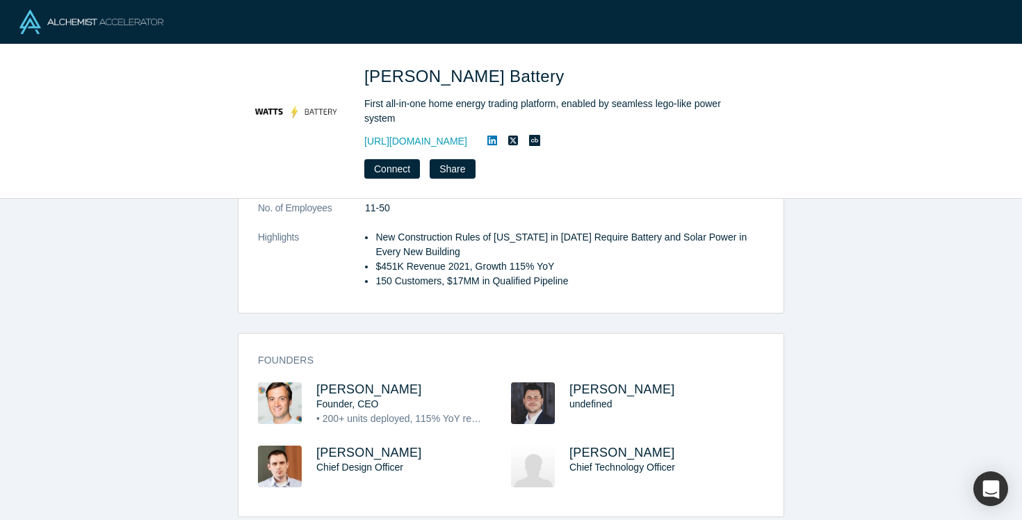
scroll to position [303, 0]
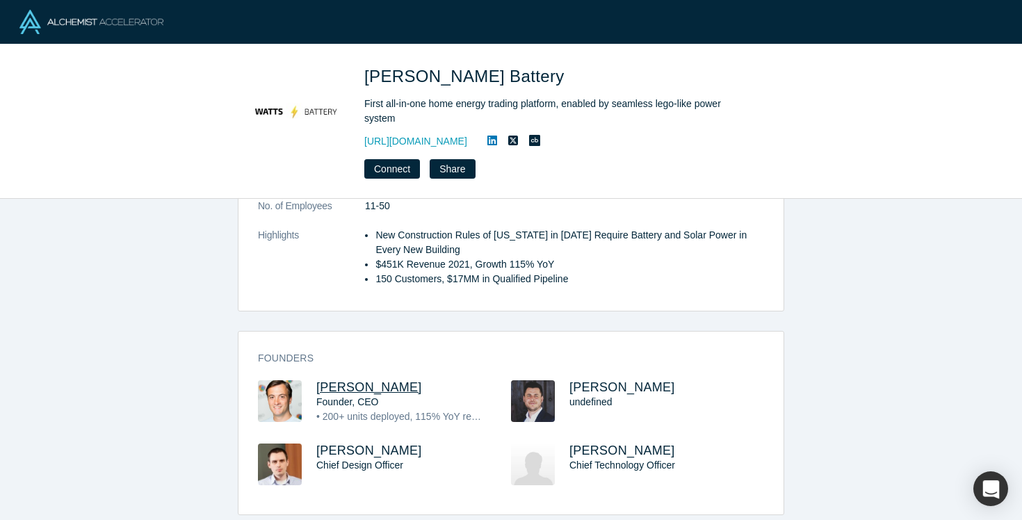
click at [337, 380] on span "Yuri Vlasov" at bounding box center [369, 387] width 106 height 14
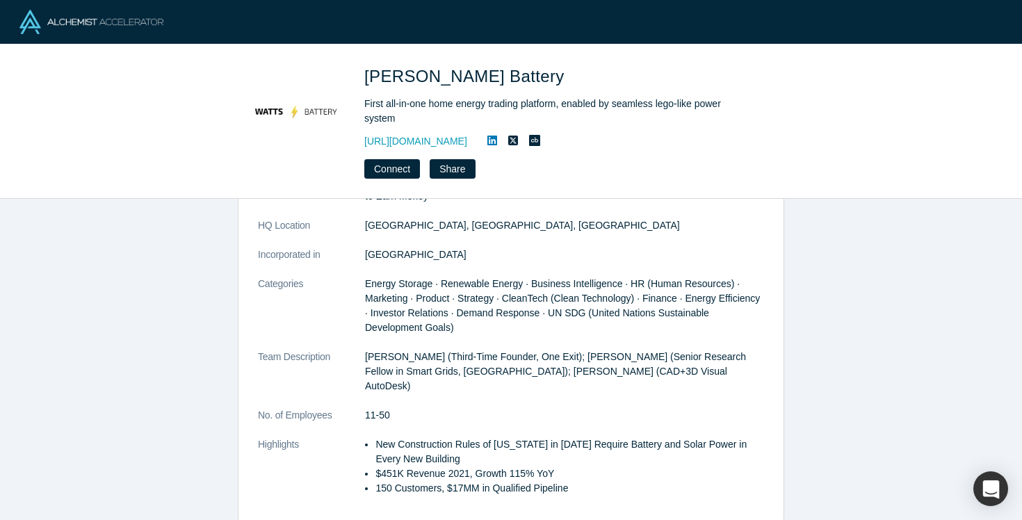
scroll to position [0, 0]
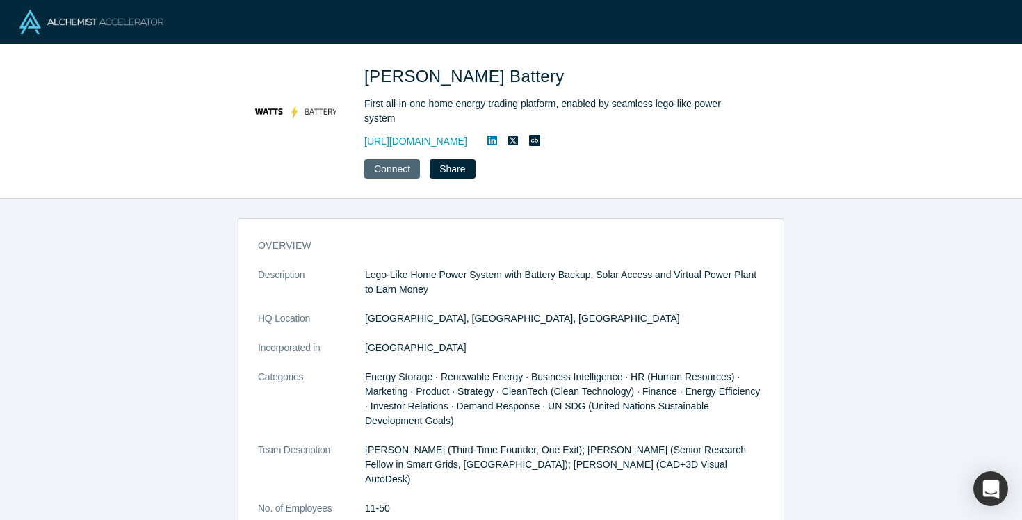
click at [401, 166] on button "Connect" at bounding box center [392, 168] width 56 height 19
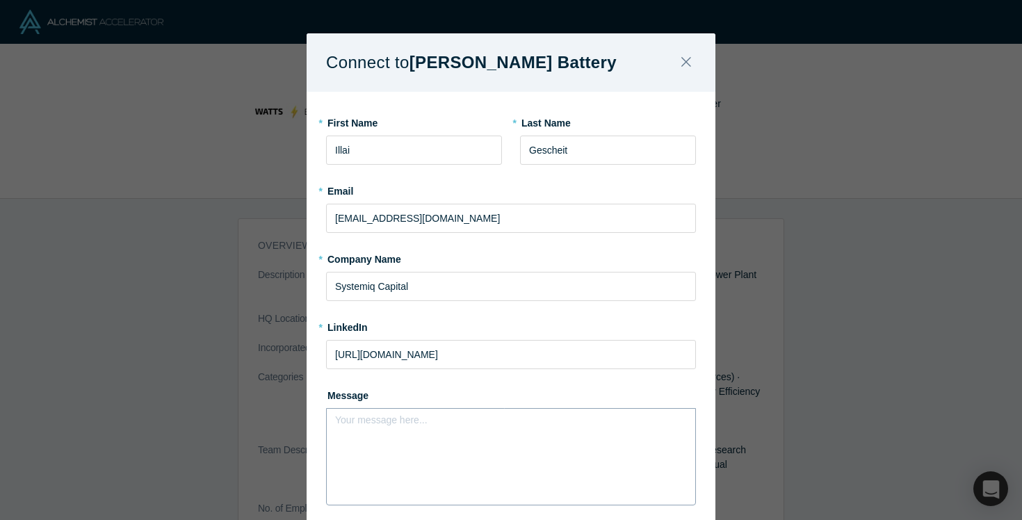
click at [441, 437] on div "Your message here..." at bounding box center [511, 456] width 370 height 97
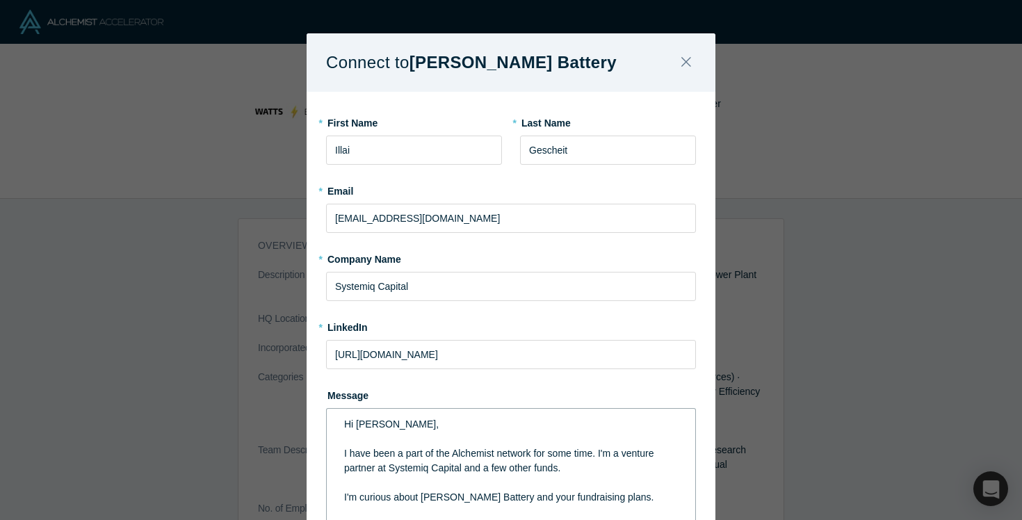
scroll to position [12, 0]
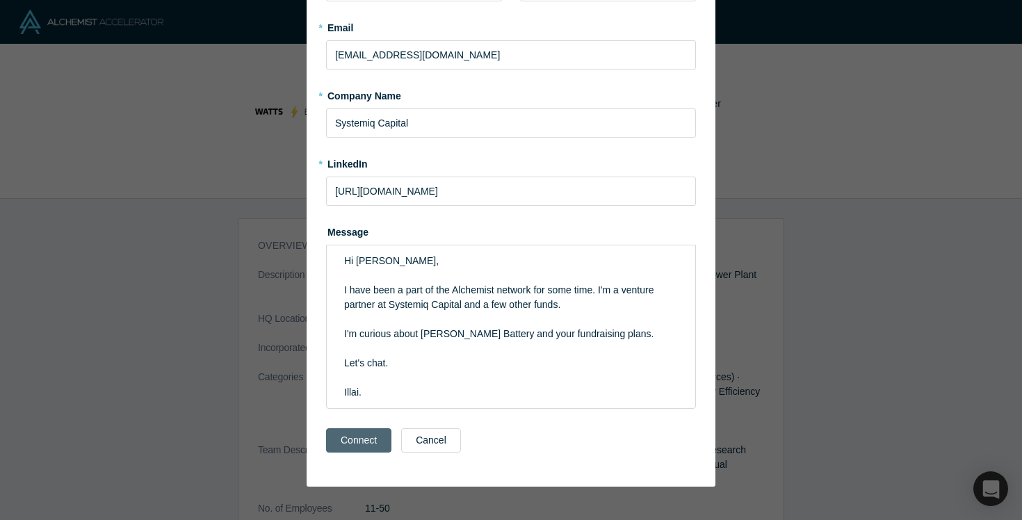
click at [379, 447] on button "Connect" at bounding box center [358, 440] width 65 height 24
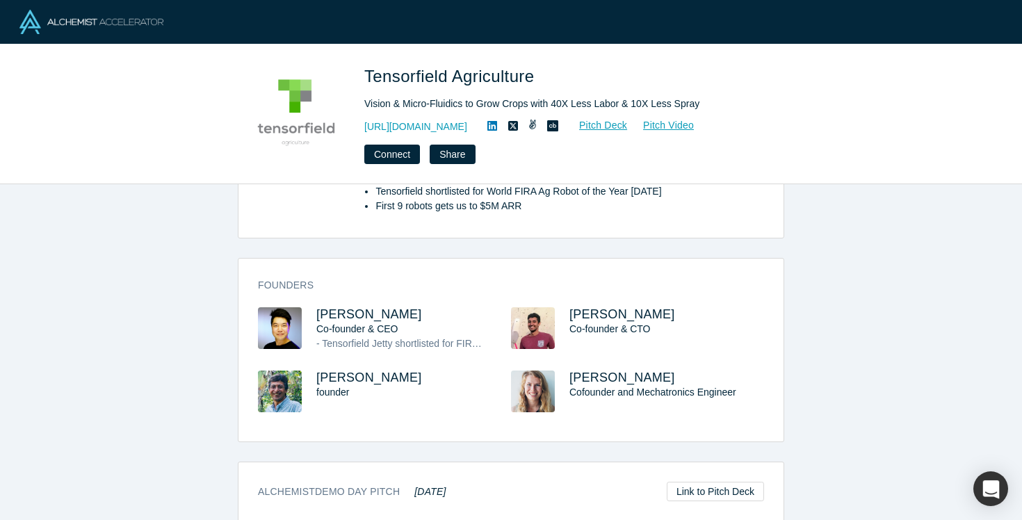
scroll to position [269, 0]
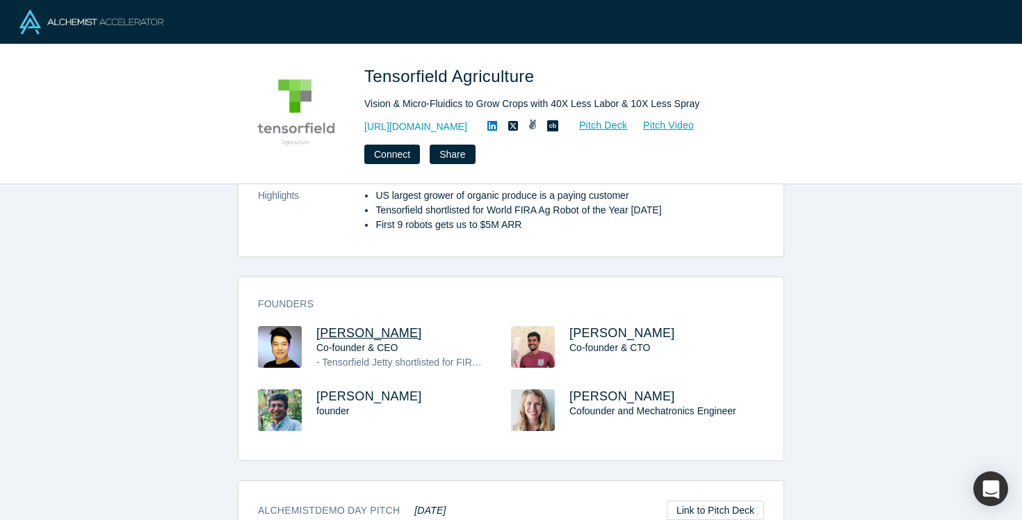
click at [343, 332] on span "Xiong Chang" at bounding box center [369, 333] width 106 height 14
click at [447, 122] on link "https://tensorfield.ag" at bounding box center [415, 127] width 103 height 15
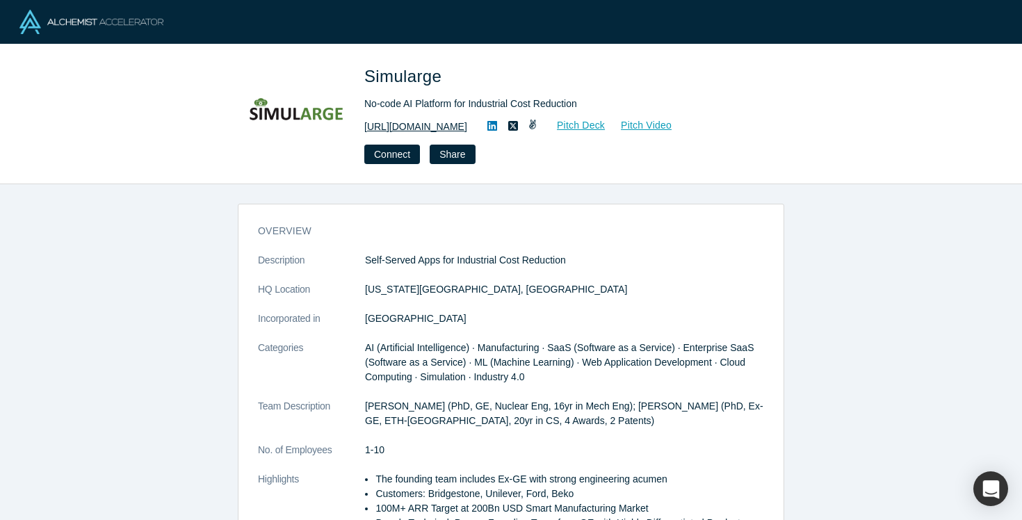
click at [443, 130] on link "[URL][DOMAIN_NAME]" at bounding box center [415, 127] width 103 height 15
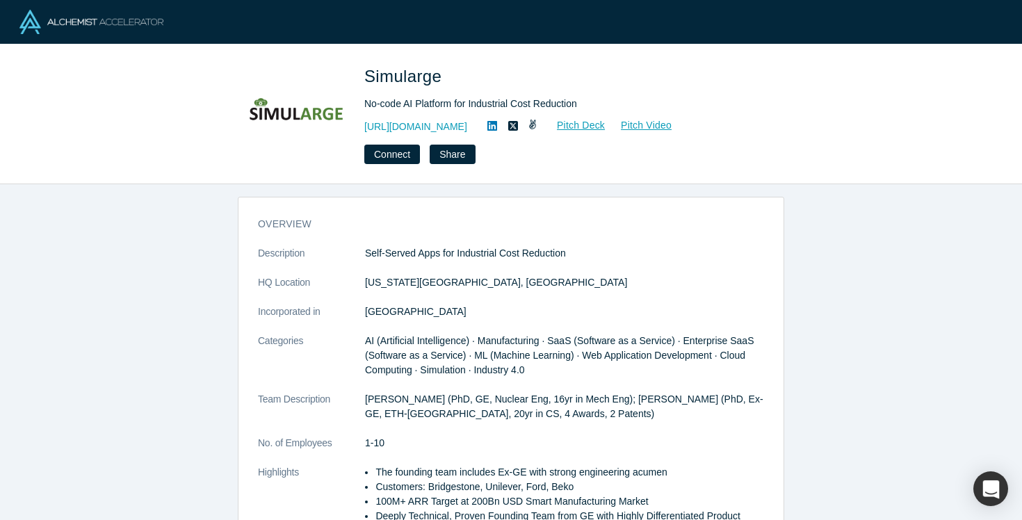
scroll to position [10, 0]
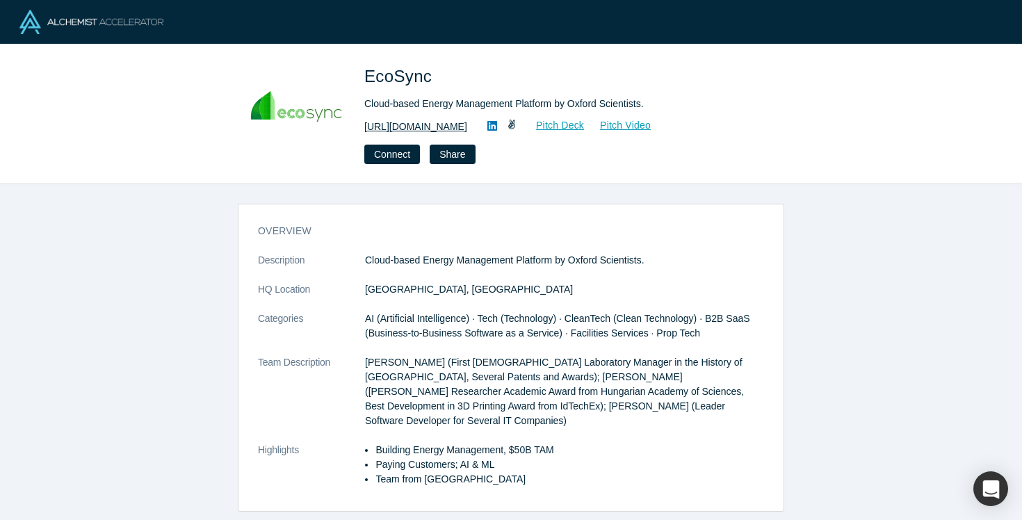
click at [462, 127] on link "[URL][DOMAIN_NAME]" at bounding box center [415, 127] width 103 height 15
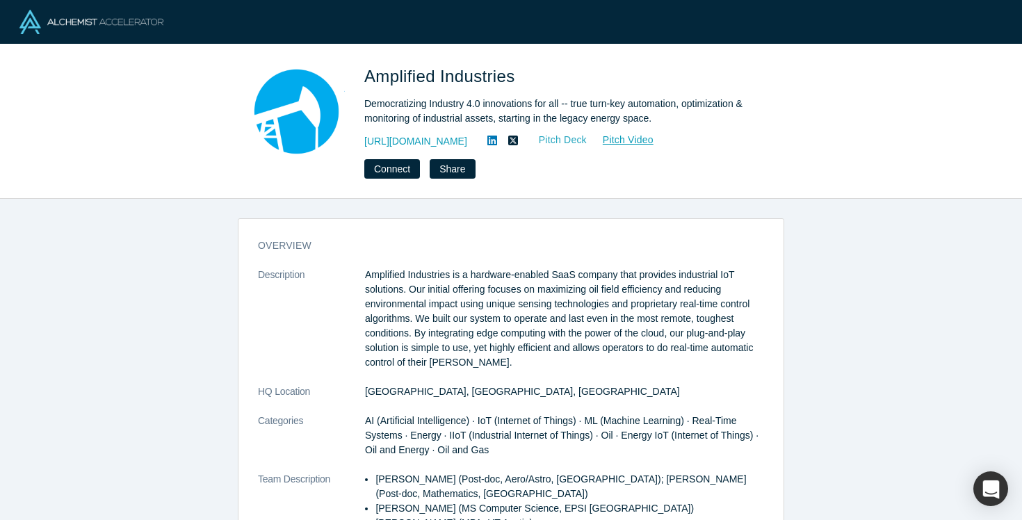
click at [580, 144] on link "Pitch Deck" at bounding box center [556, 140] width 64 height 16
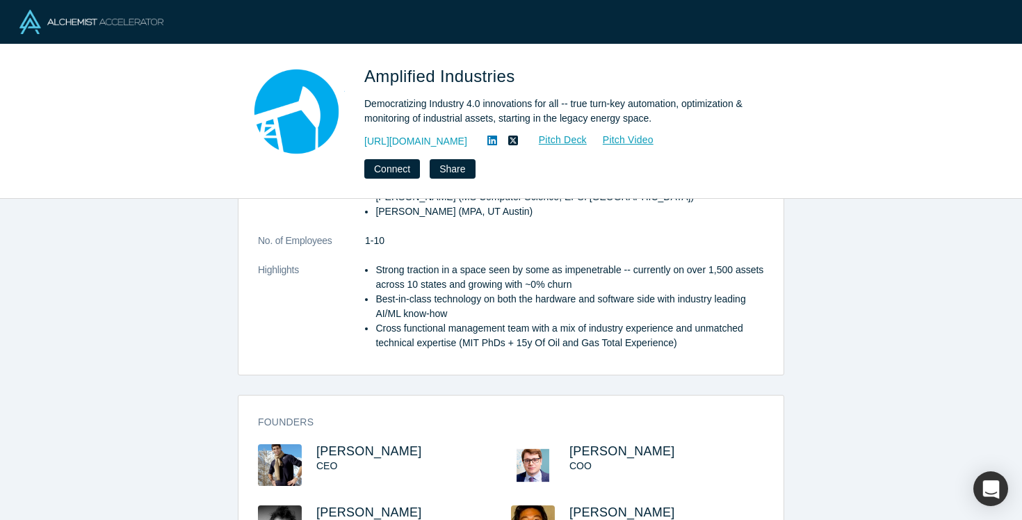
scroll to position [345, 0]
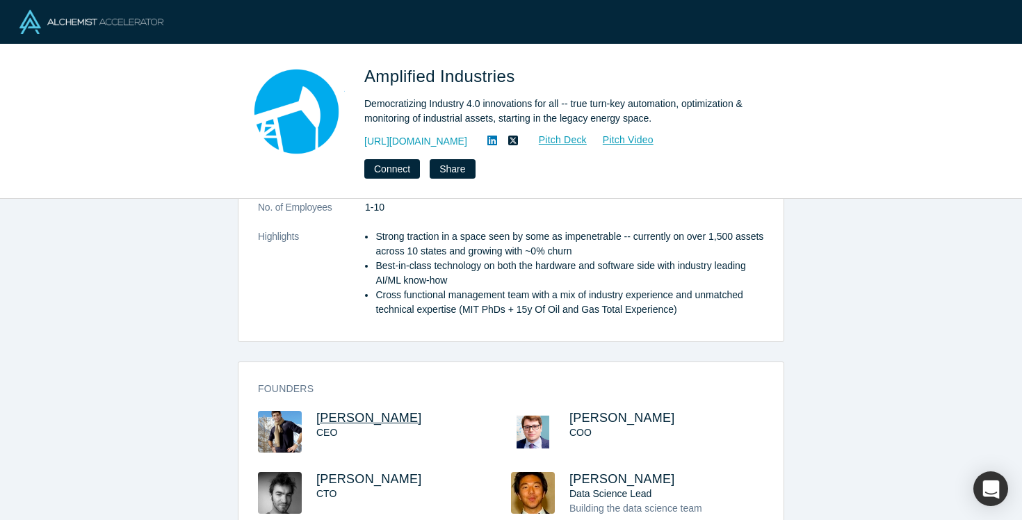
click at [385, 420] on span "Sebastien Mannai" at bounding box center [369, 418] width 106 height 14
click at [404, 164] on button "Connect" at bounding box center [392, 168] width 56 height 19
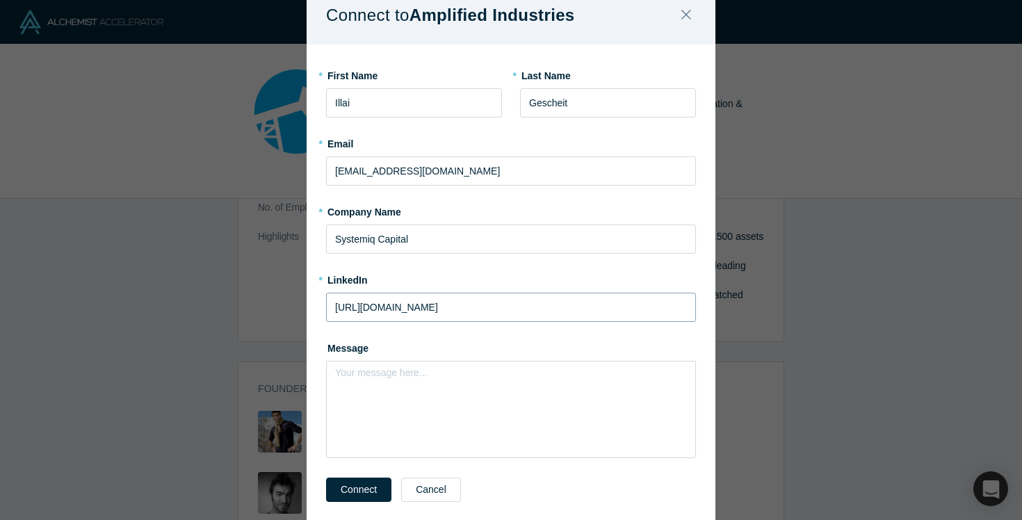
scroll to position [66, 0]
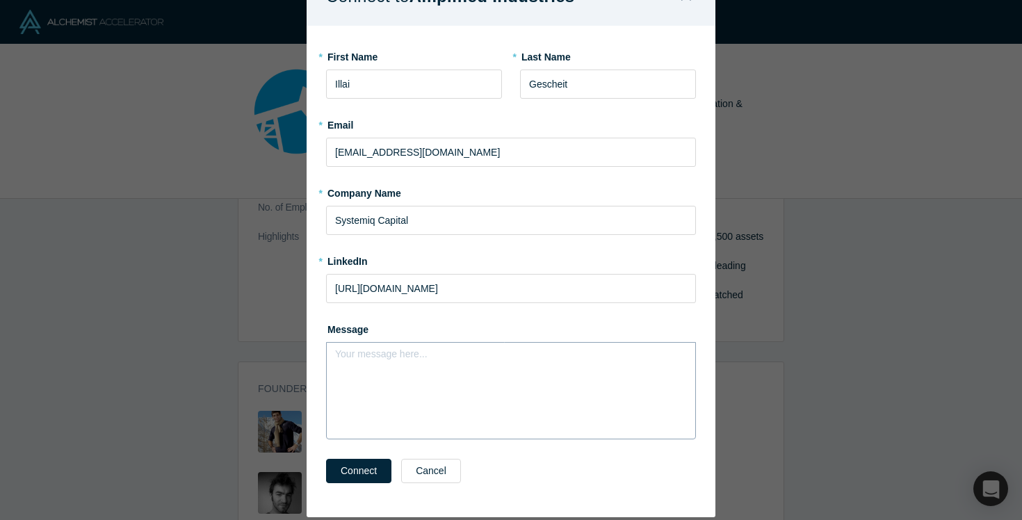
click at [412, 383] on div "Your message here..." at bounding box center [511, 390] width 370 height 97
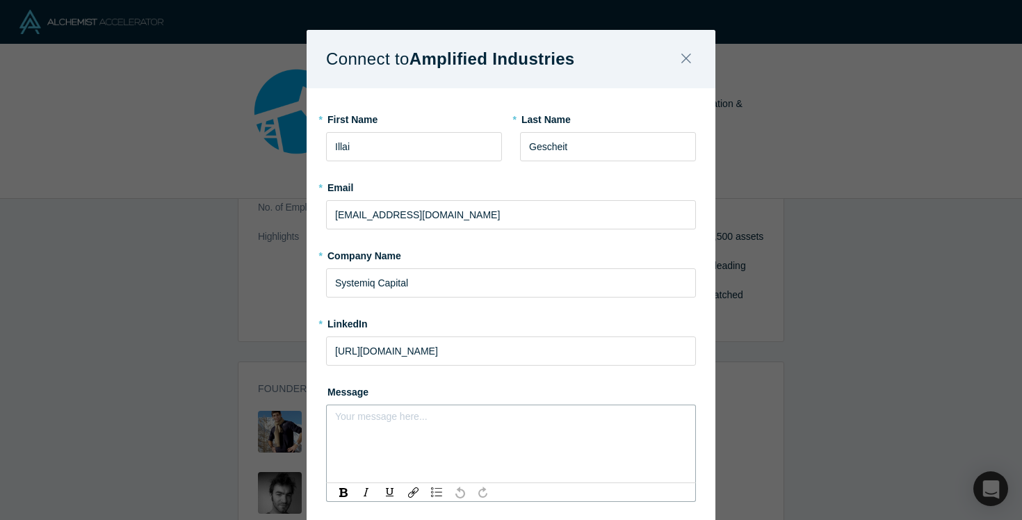
scroll to position [0, 0]
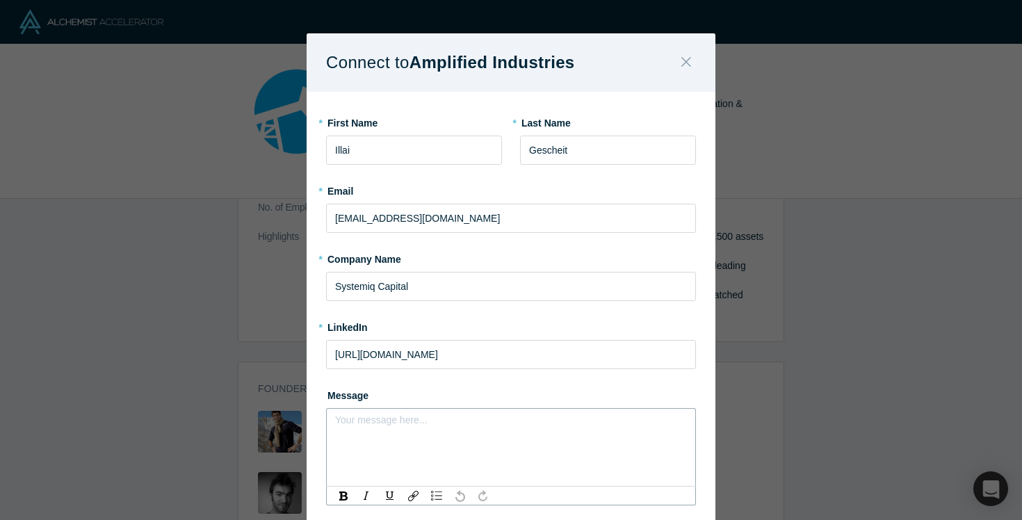
click at [684, 60] on icon "Close" at bounding box center [687, 61] width 10 height 15
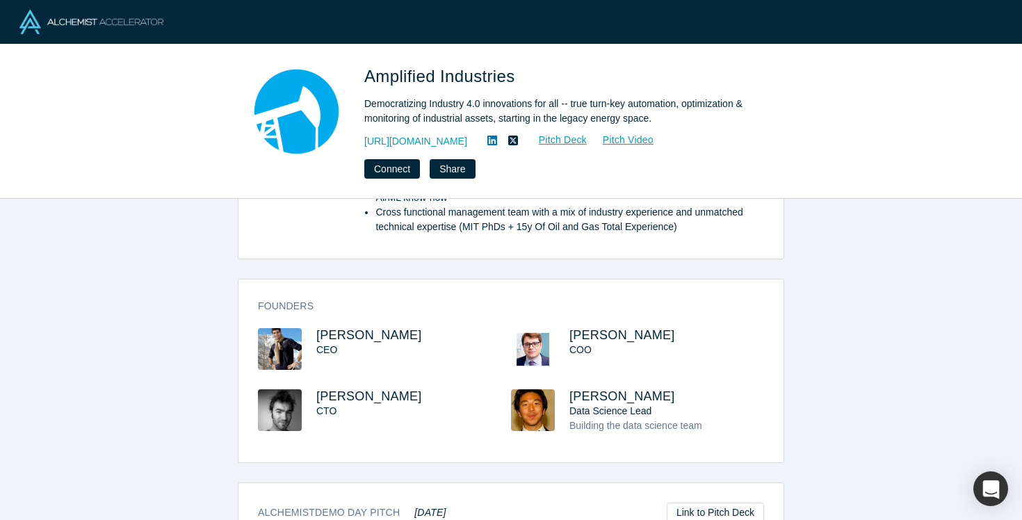
scroll to position [440, 0]
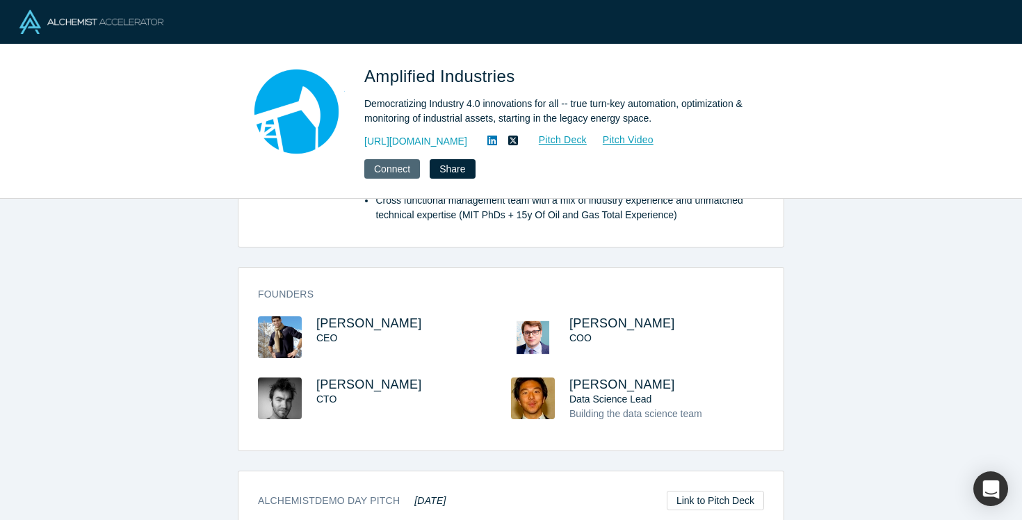
click at [392, 168] on button "Connect" at bounding box center [392, 168] width 56 height 19
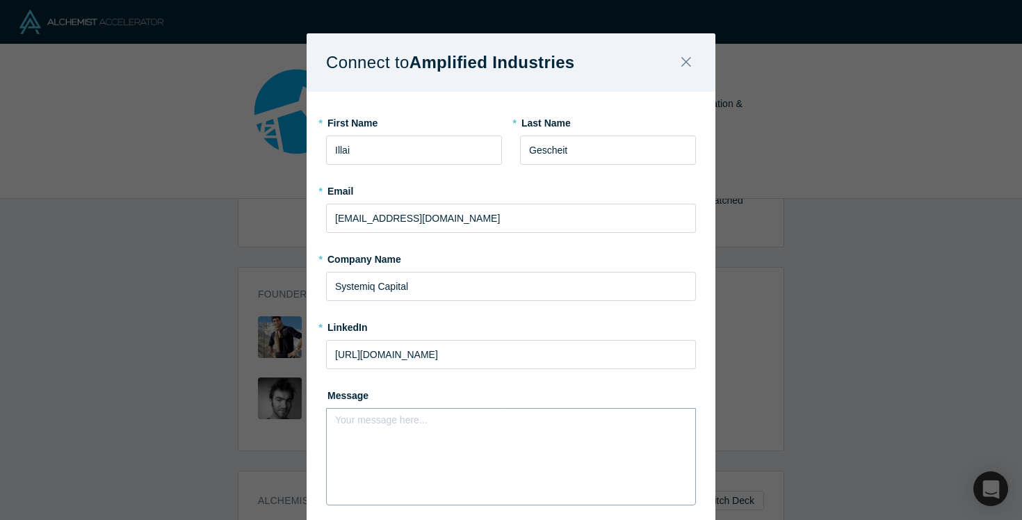
click at [406, 420] on div "rdw-editor" at bounding box center [511, 424] width 335 height 15
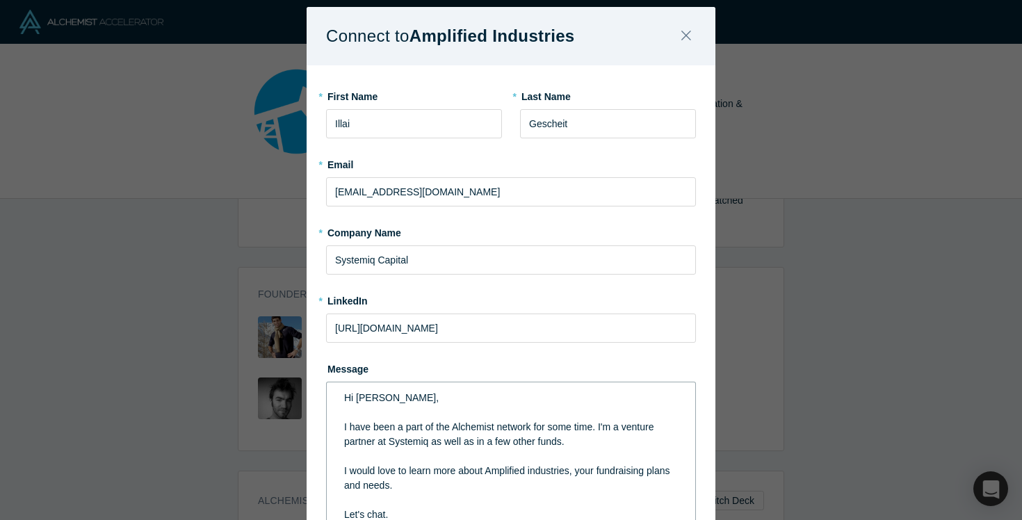
scroll to position [56, 0]
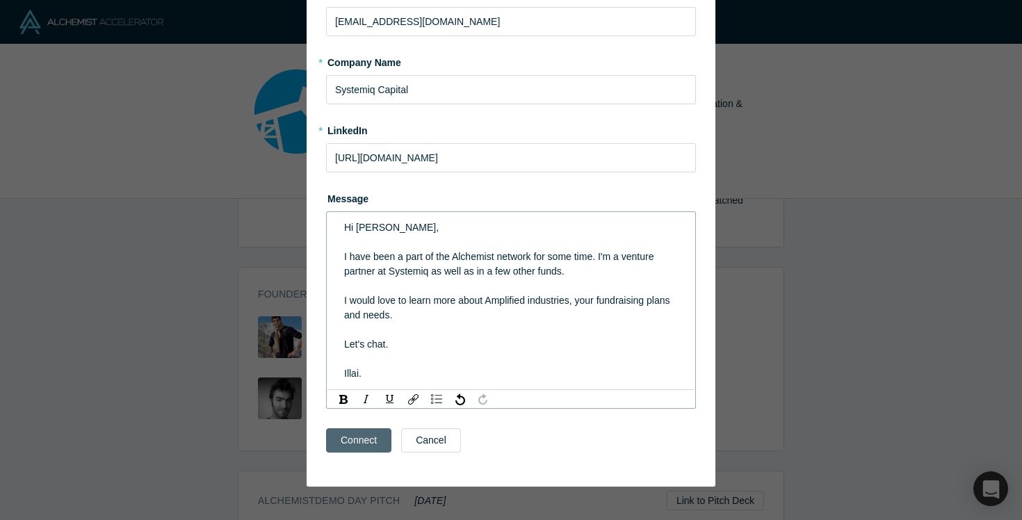
click at [376, 440] on button "Connect" at bounding box center [358, 440] width 65 height 24
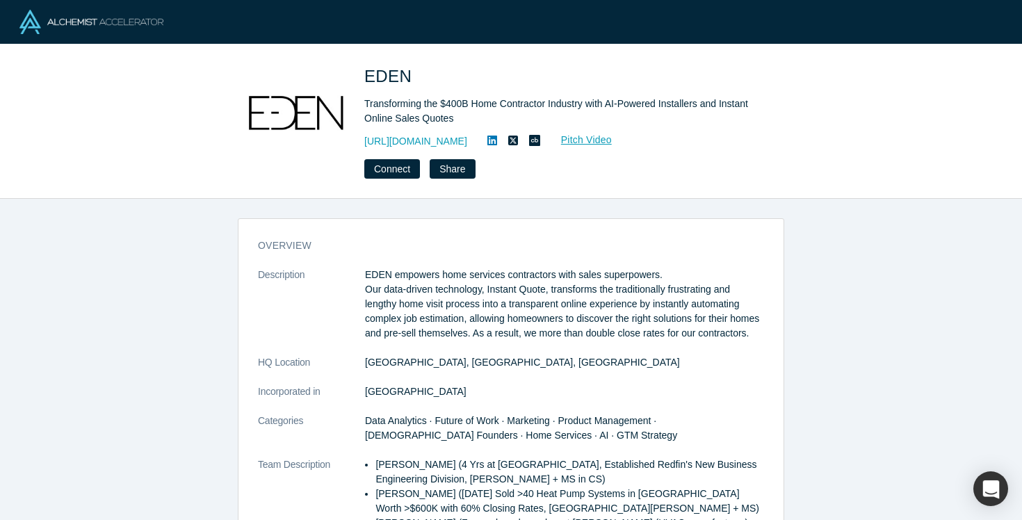
scroll to position [394, 0]
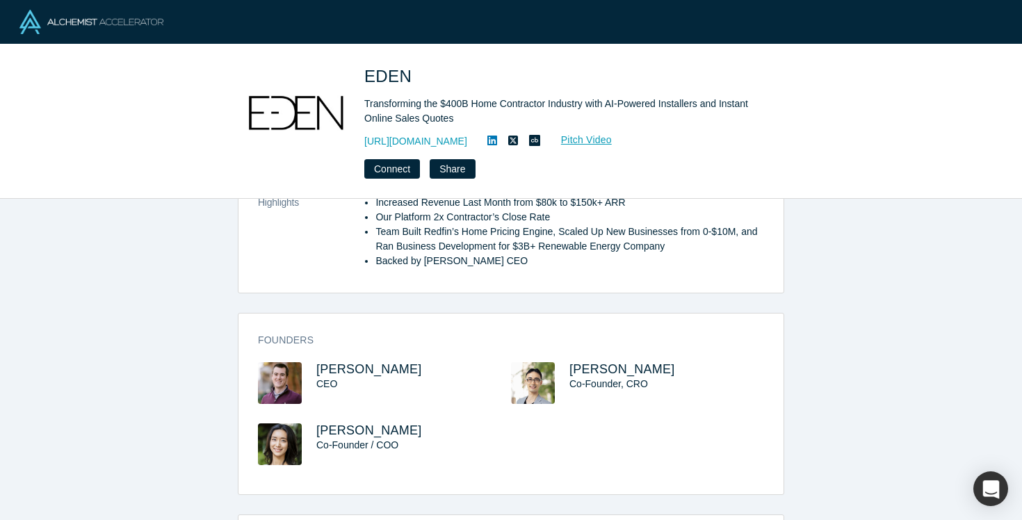
click at [292, 460] on img at bounding box center [280, 445] width 44 height 42
click at [330, 437] on span "[PERSON_NAME]" at bounding box center [369, 431] width 106 height 14
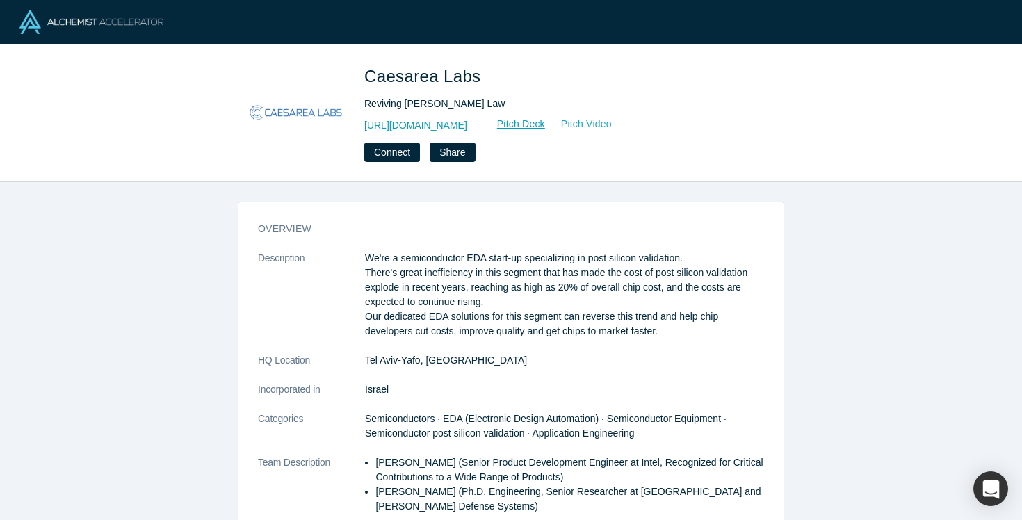
scroll to position [316, 0]
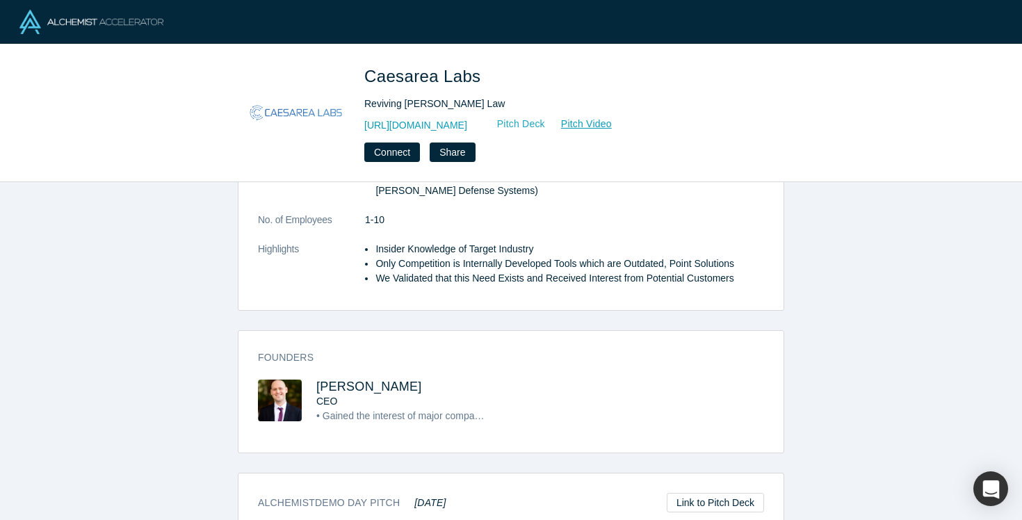
click at [546, 124] on link "Pitch Deck" at bounding box center [514, 124] width 64 height 16
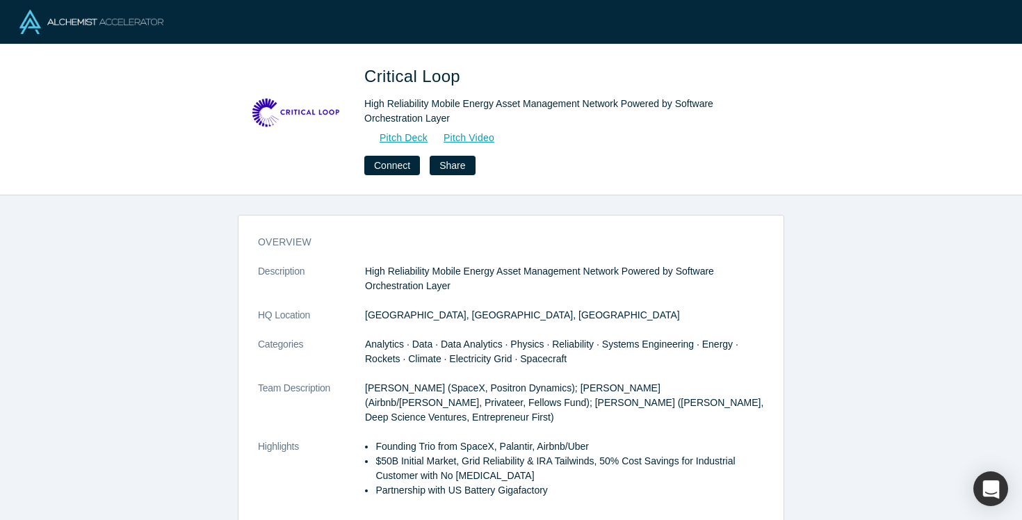
scroll to position [362, 0]
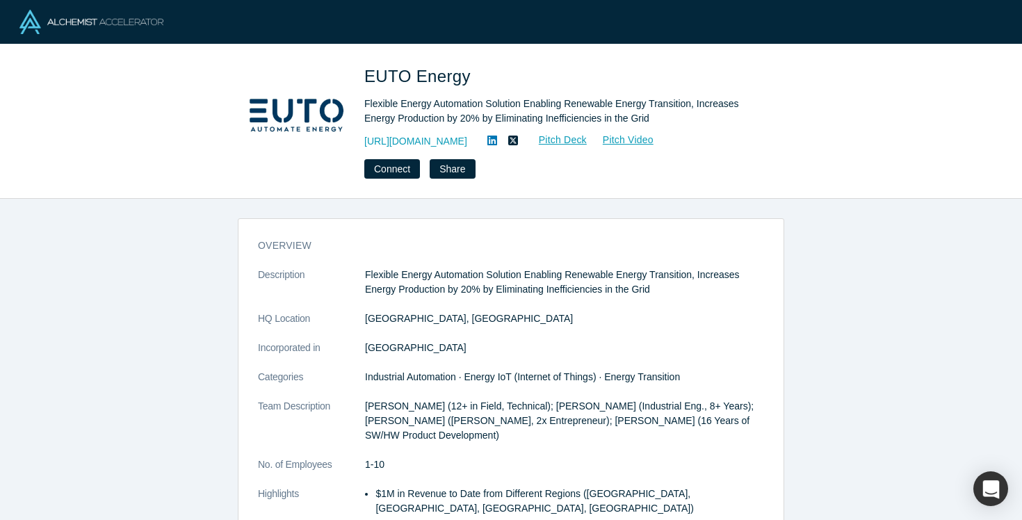
scroll to position [364, 0]
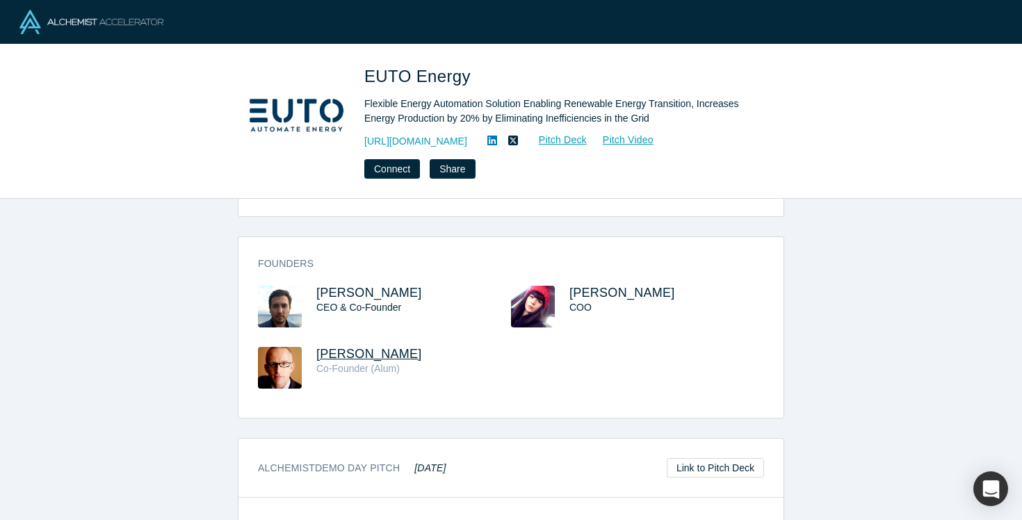
click at [371, 347] on span "[PERSON_NAME]" at bounding box center [369, 354] width 106 height 14
